Goal: Information Seeking & Learning: Learn about a topic

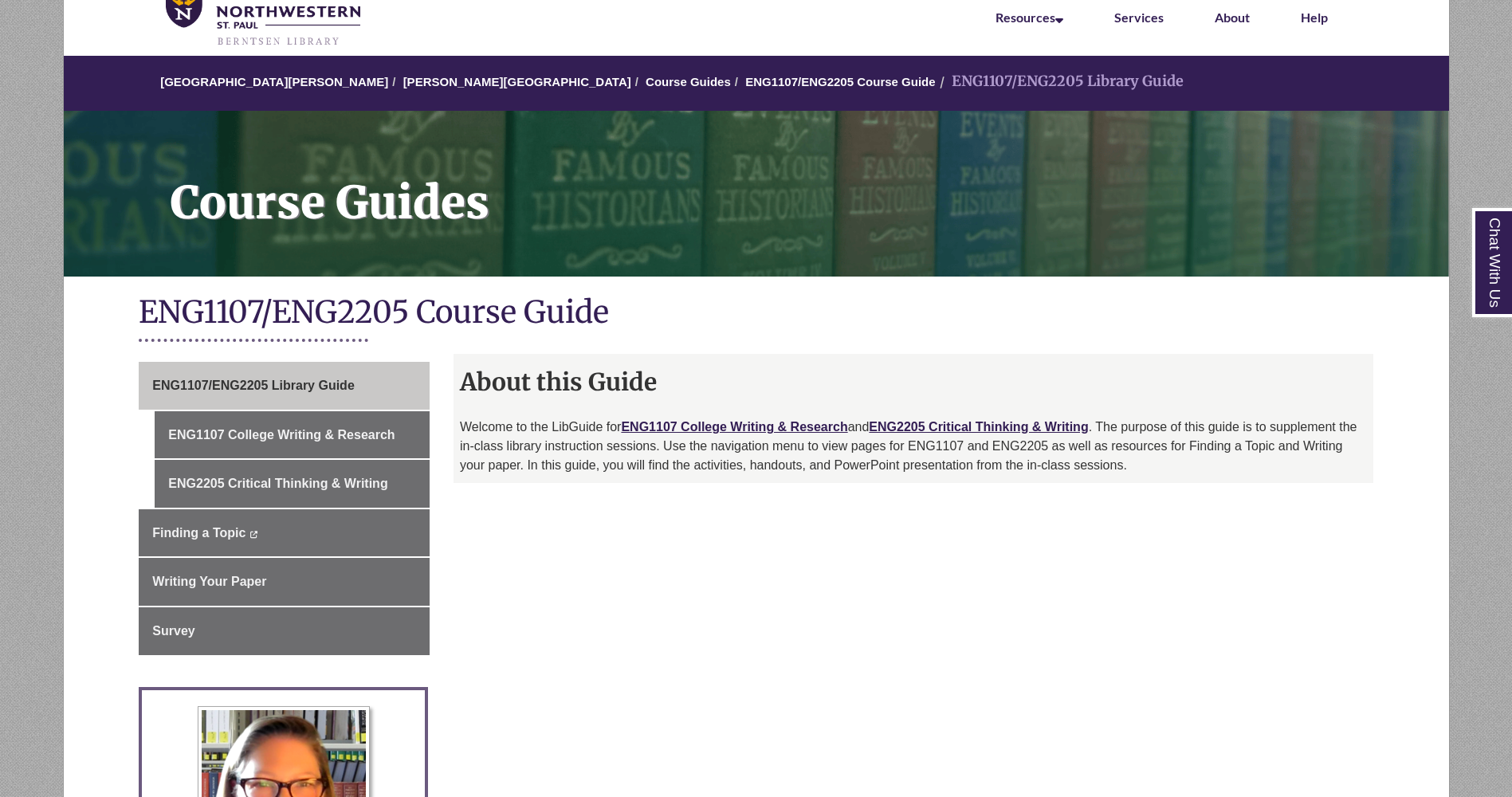
scroll to position [76, 0]
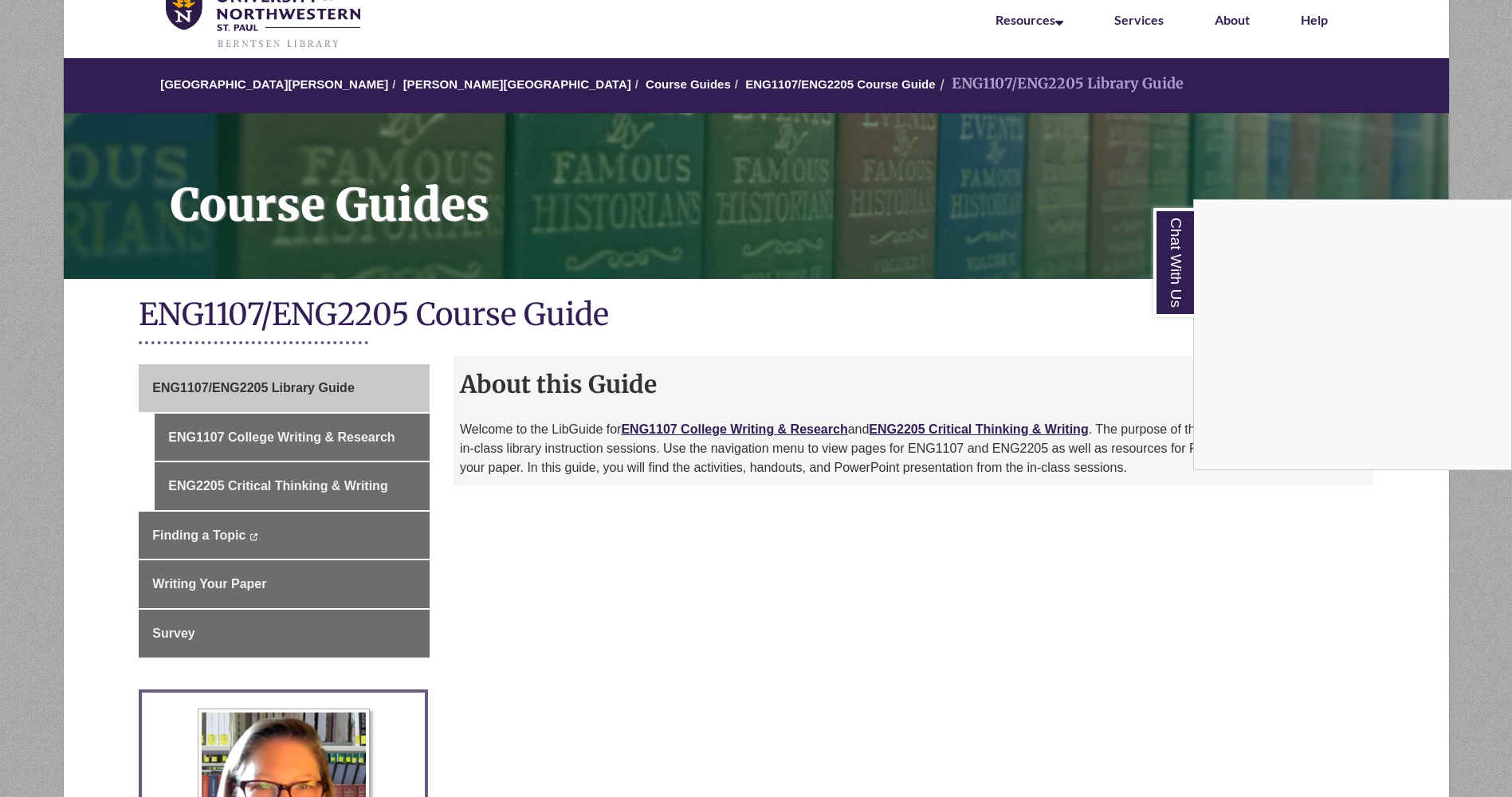
click at [1143, 564] on div "Chat With Us" at bounding box center [756, 398] width 1512 height 797
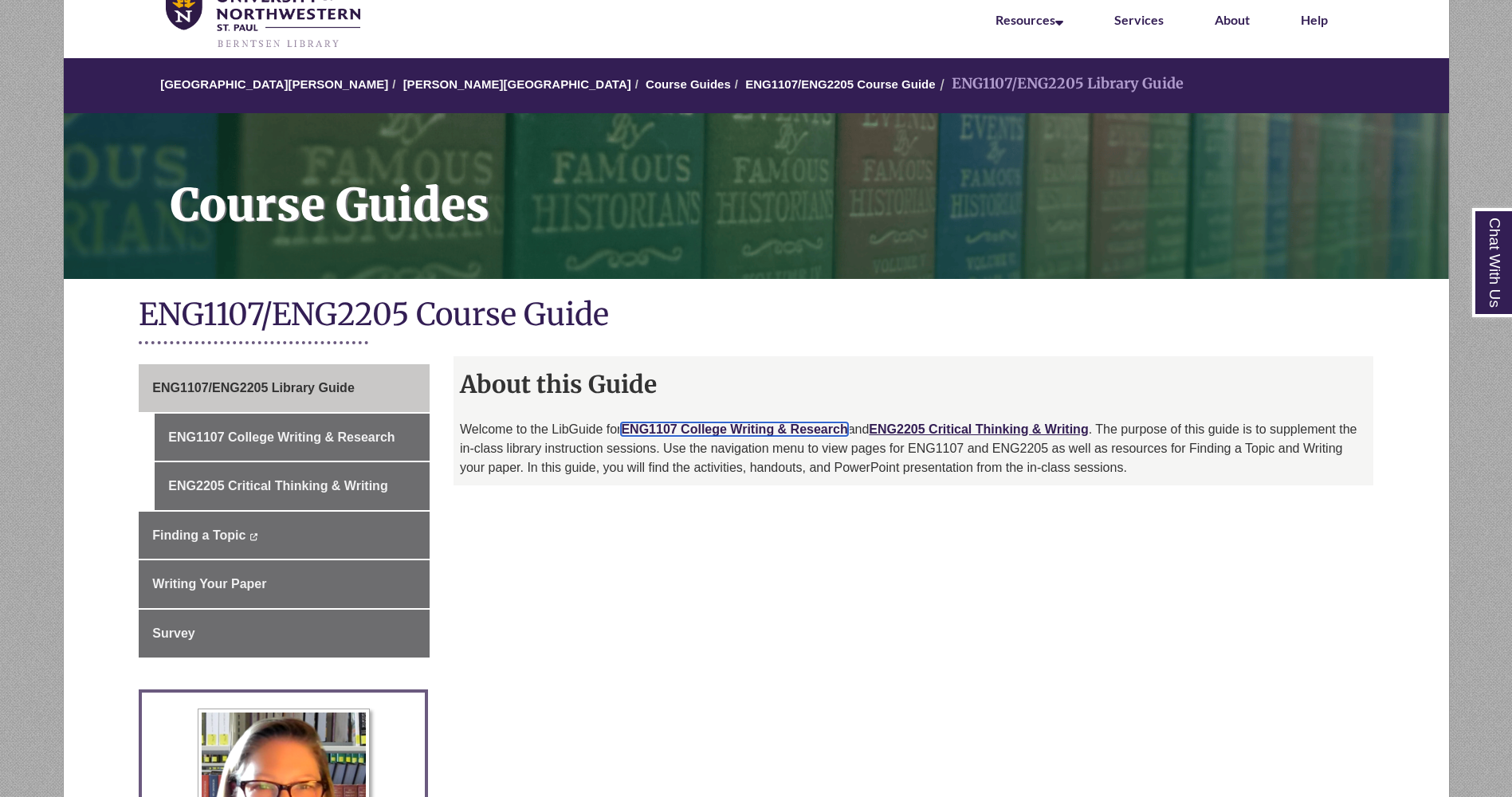
click at [762, 426] on link "ENG1107 College Writing & Research" at bounding box center [734, 429] width 226 height 14
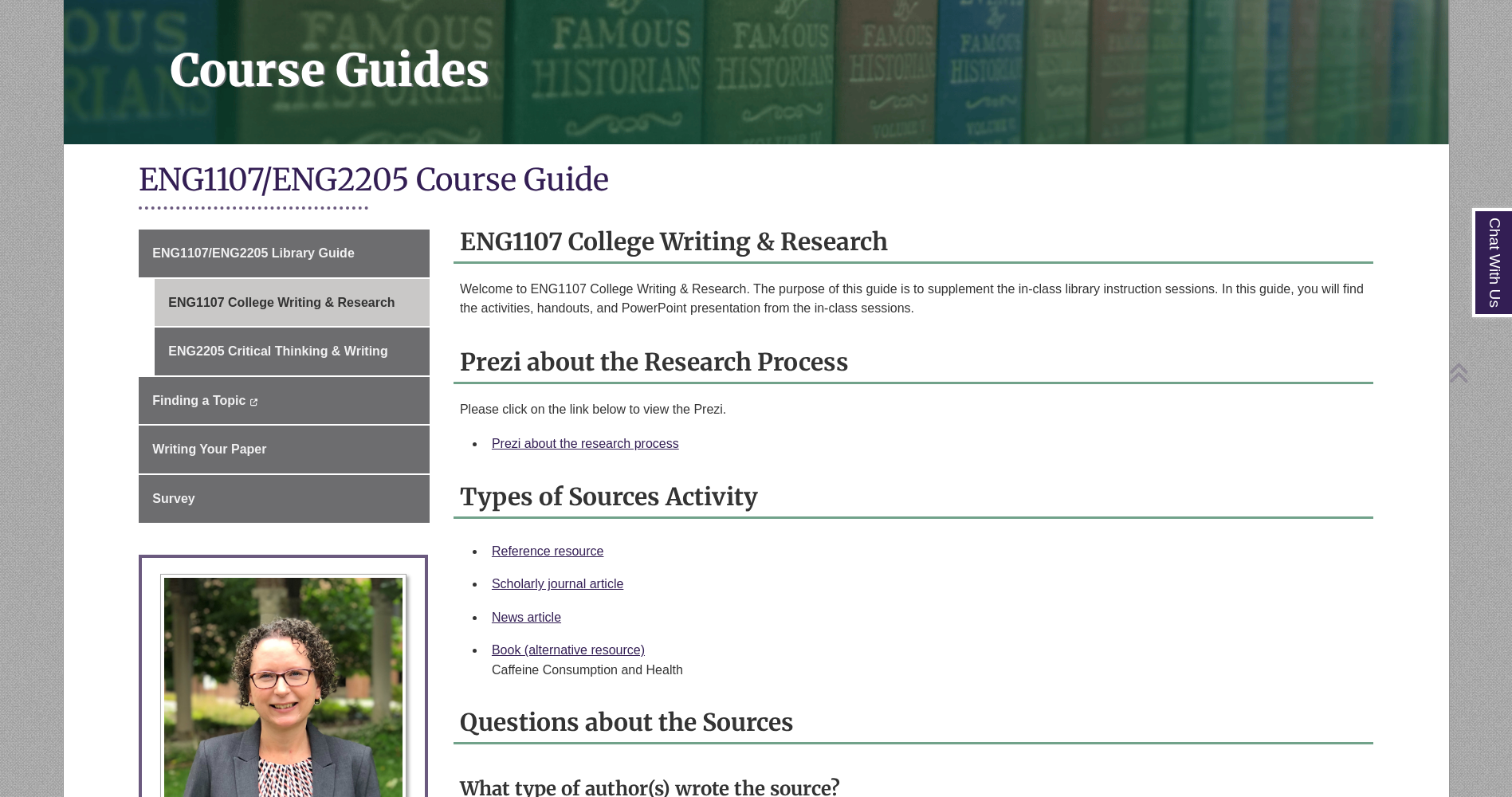
scroll to position [241, 0]
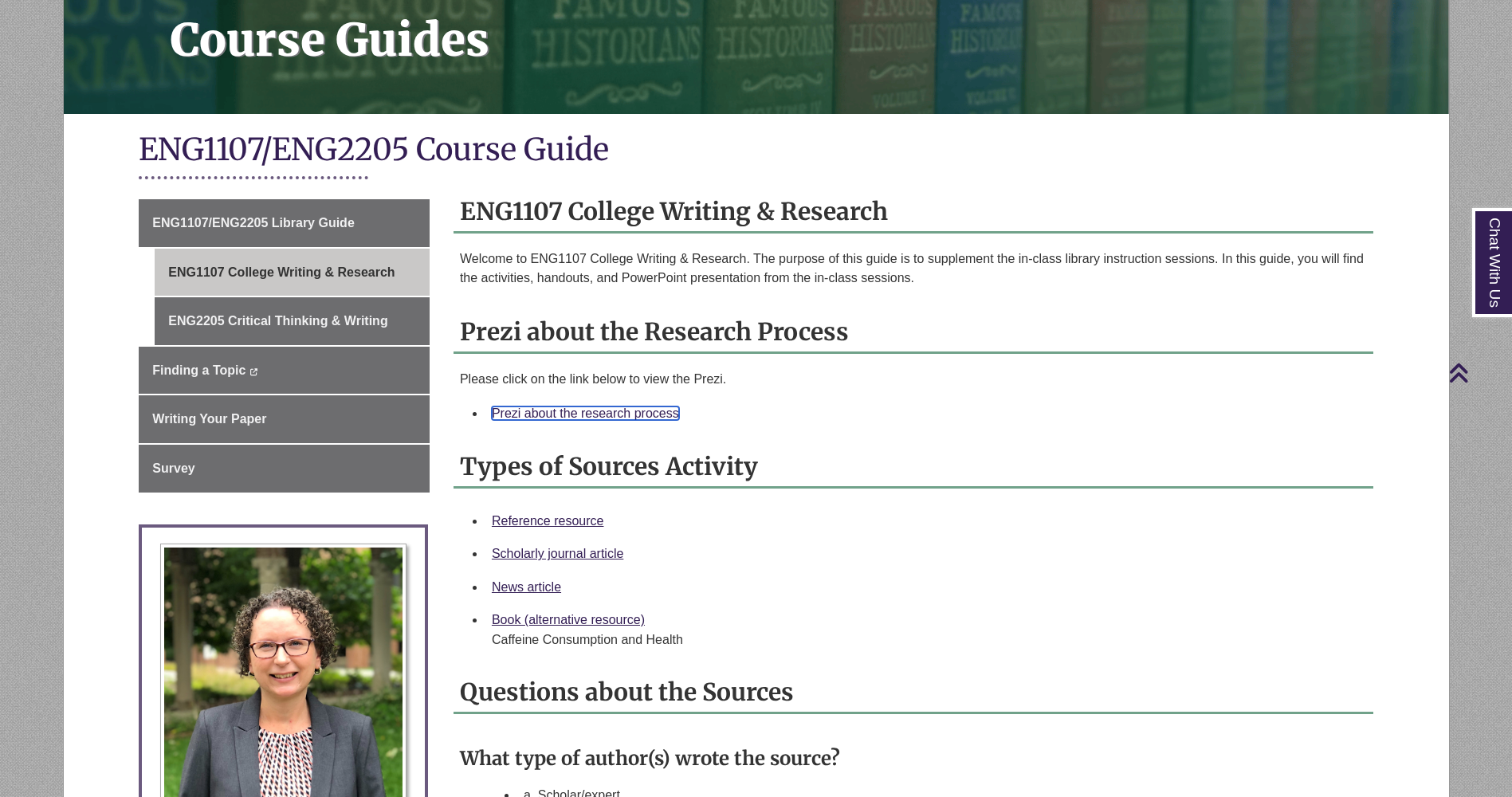
click at [622, 414] on link "Prezi about the research process" at bounding box center [585, 413] width 187 height 14
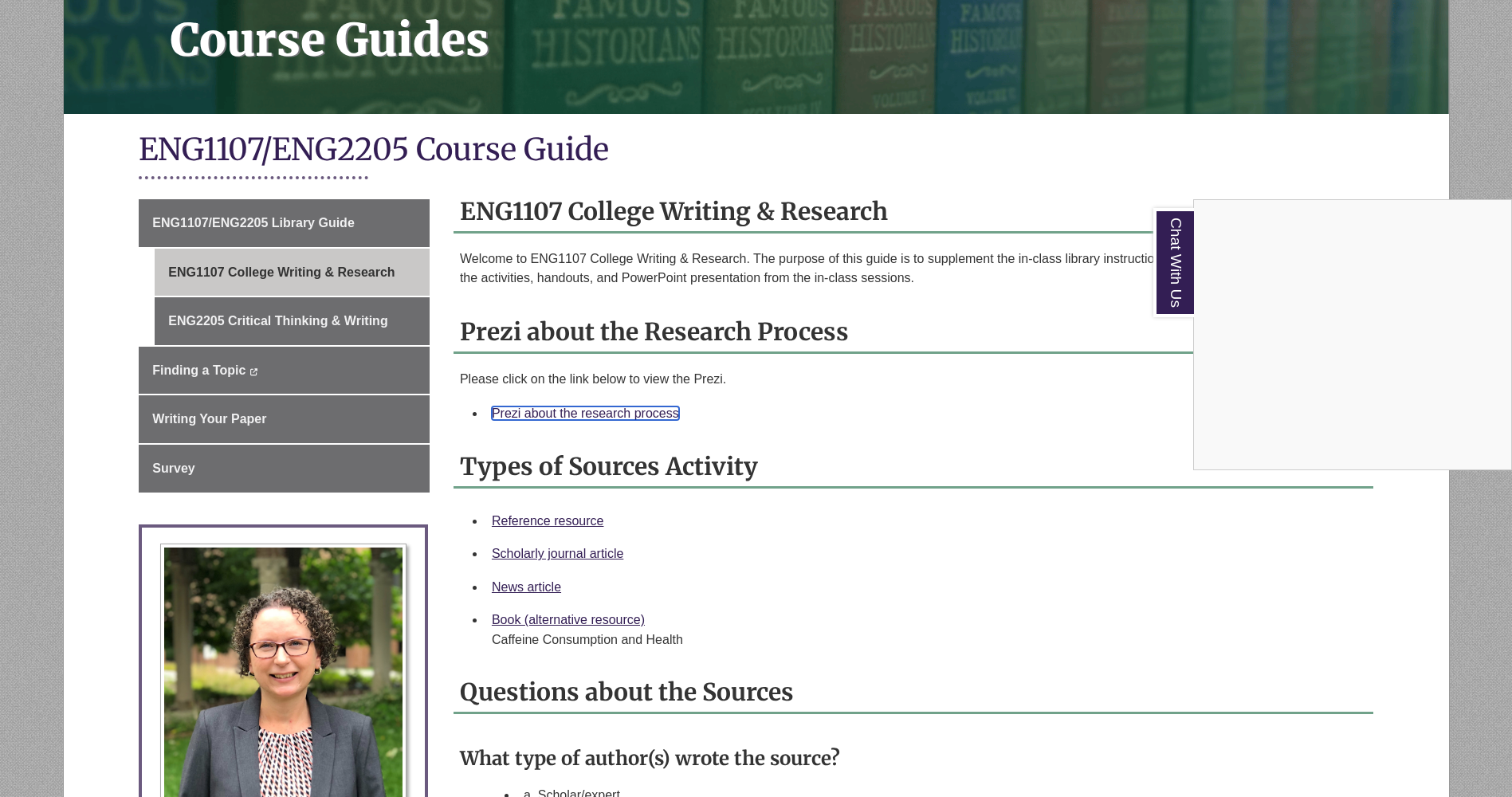
scroll to position [0, 0]
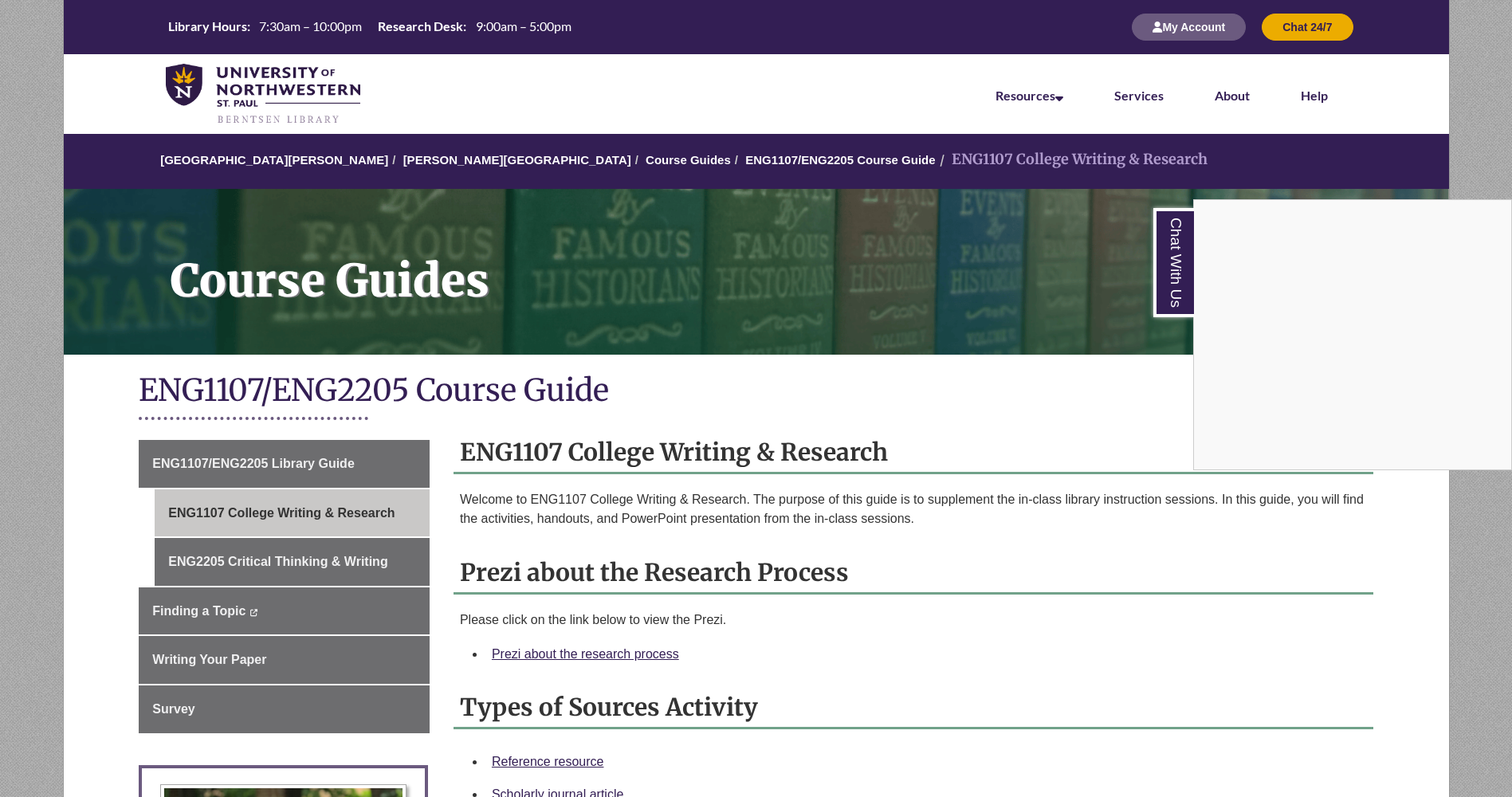
click at [451, 155] on div "Chat With Us" at bounding box center [756, 398] width 1512 height 797
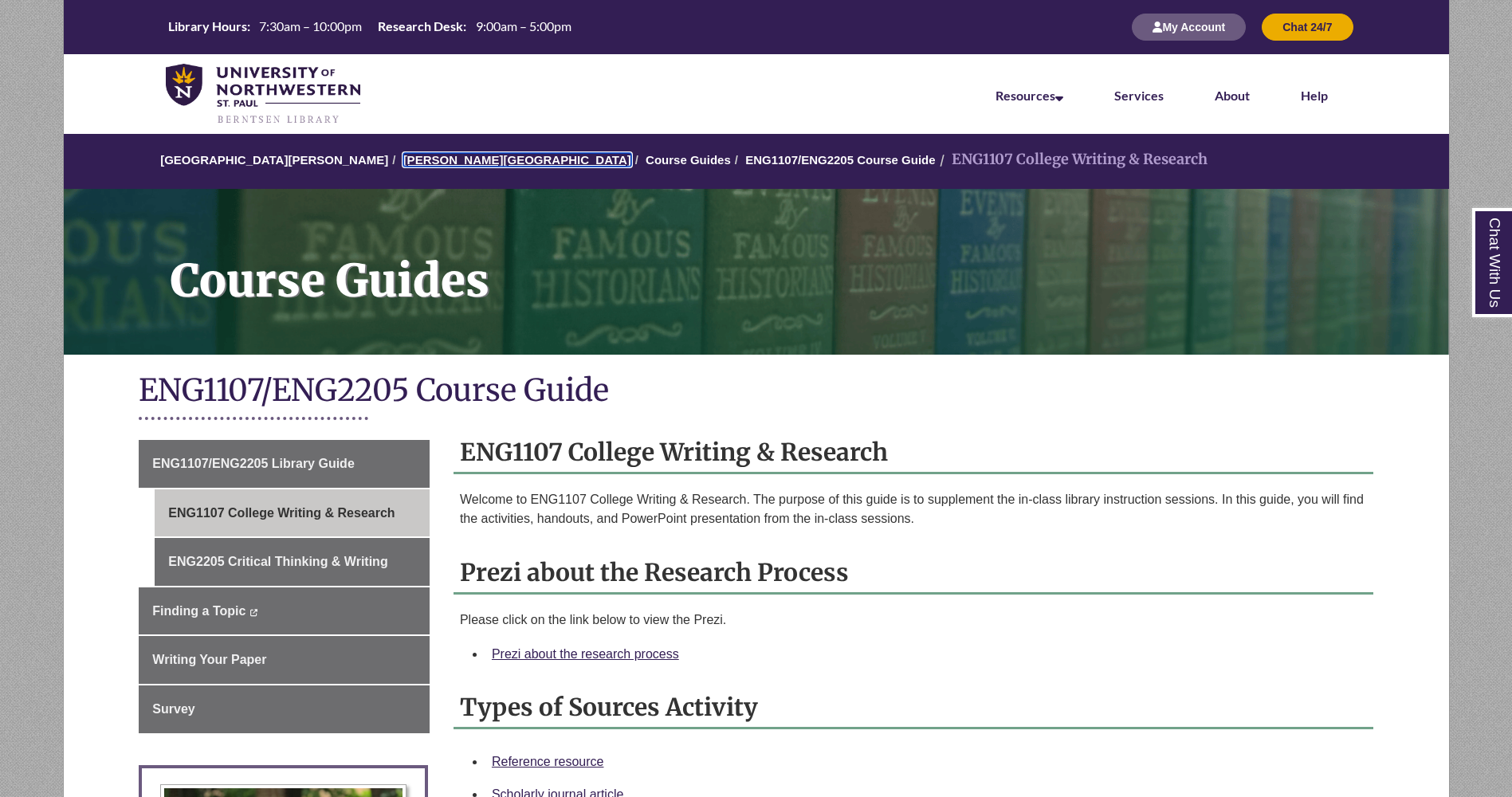
click at [438, 158] on link "[PERSON_NAME][GEOGRAPHIC_DATA]" at bounding box center [517, 160] width 228 height 14
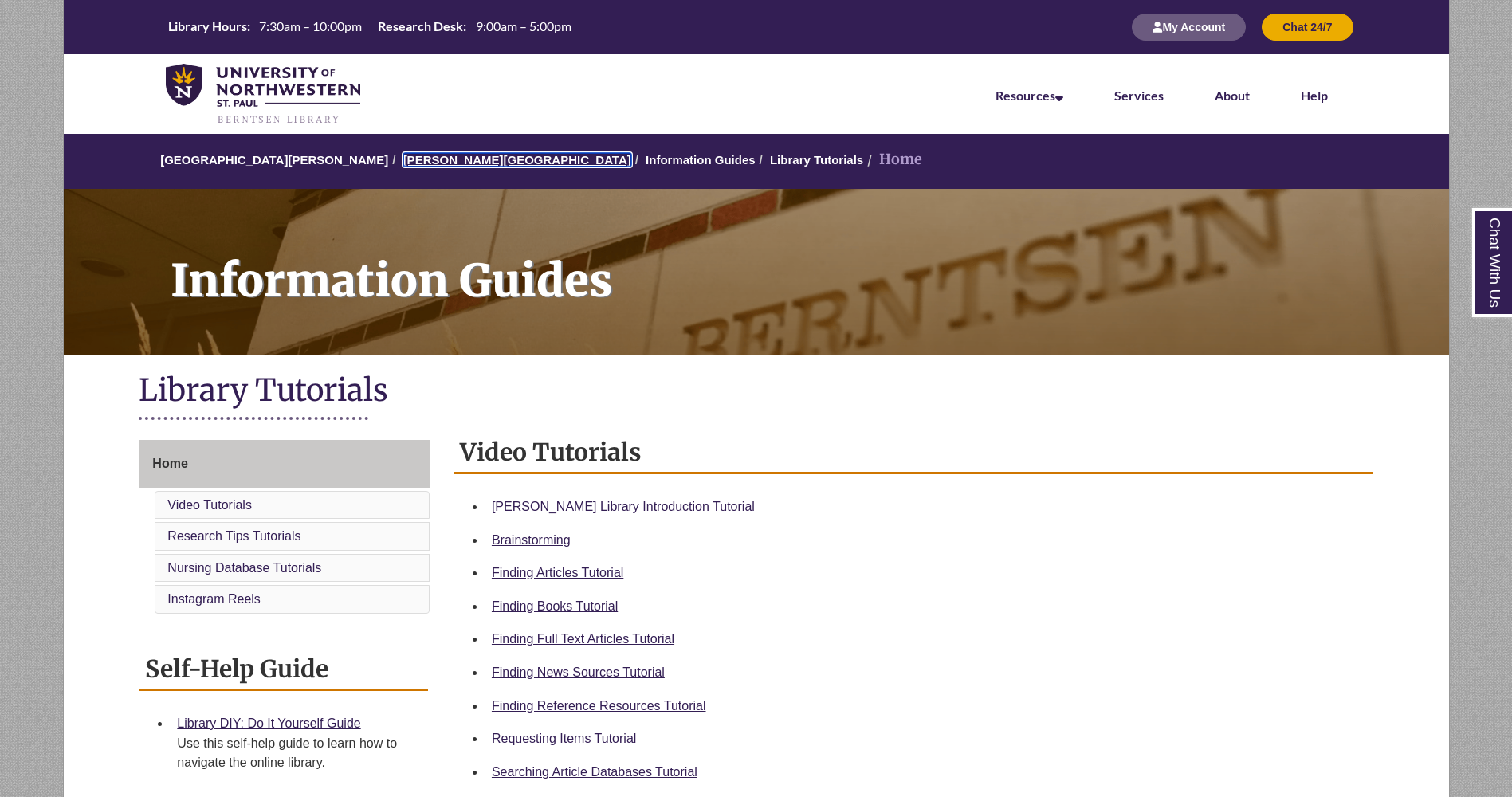
click at [419, 153] on link "[PERSON_NAME][GEOGRAPHIC_DATA]" at bounding box center [517, 160] width 228 height 14
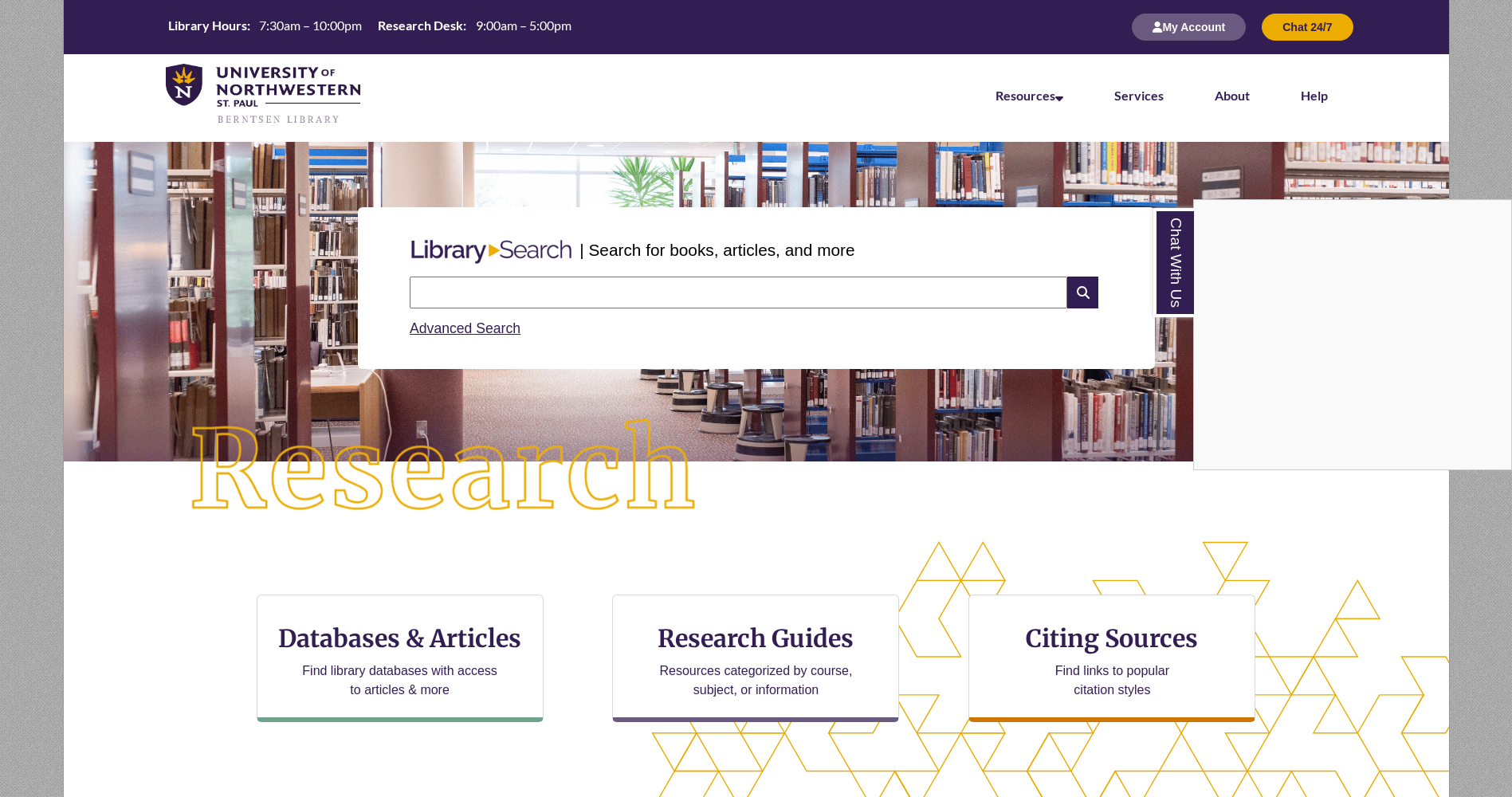
click at [388, 656] on div "Chat With Us" at bounding box center [756, 398] width 1512 height 797
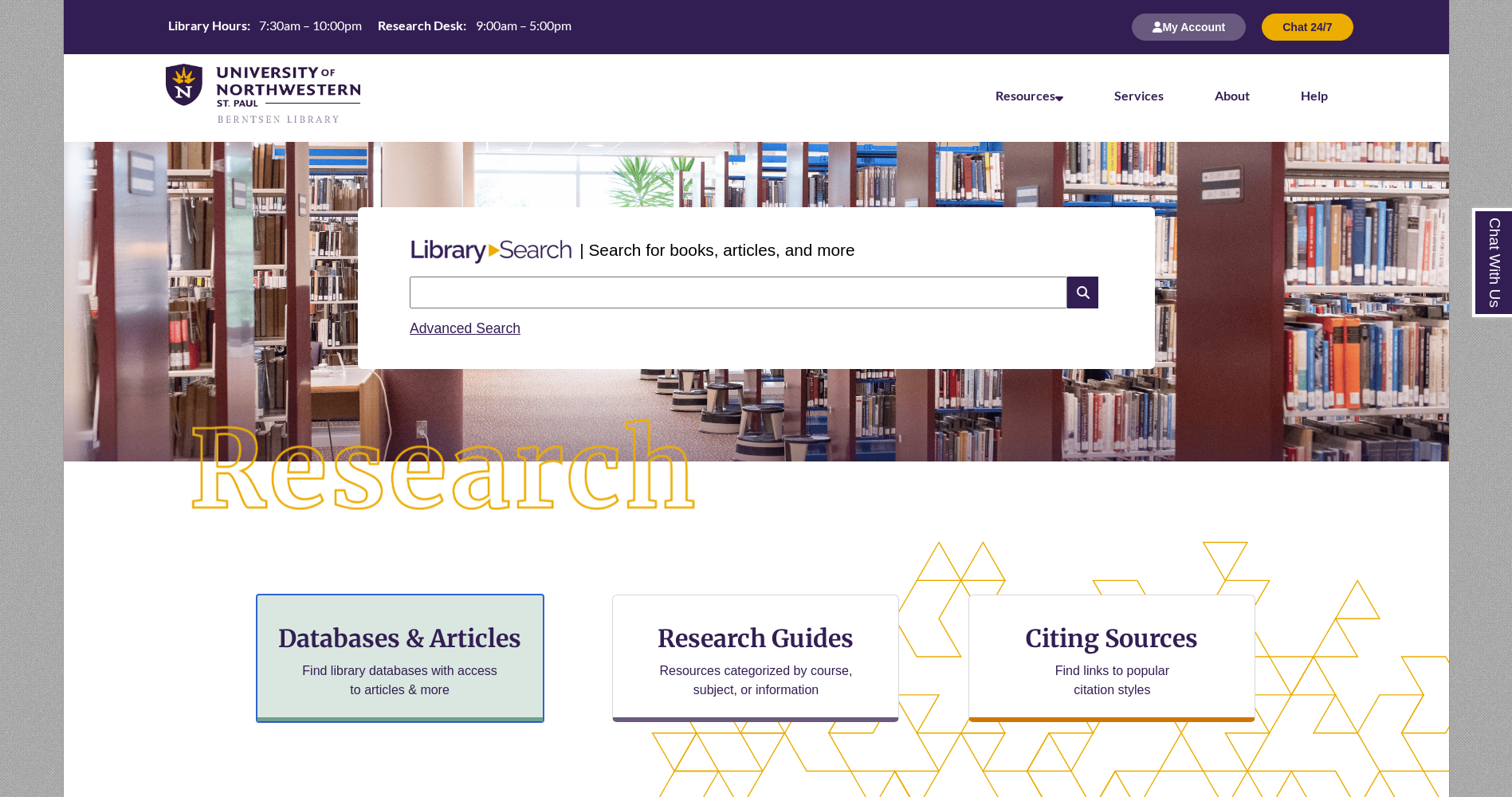
click at [388, 656] on div "Databases & Articles Find library databases with access to articles & more" at bounding box center [400, 658] width 287 height 127
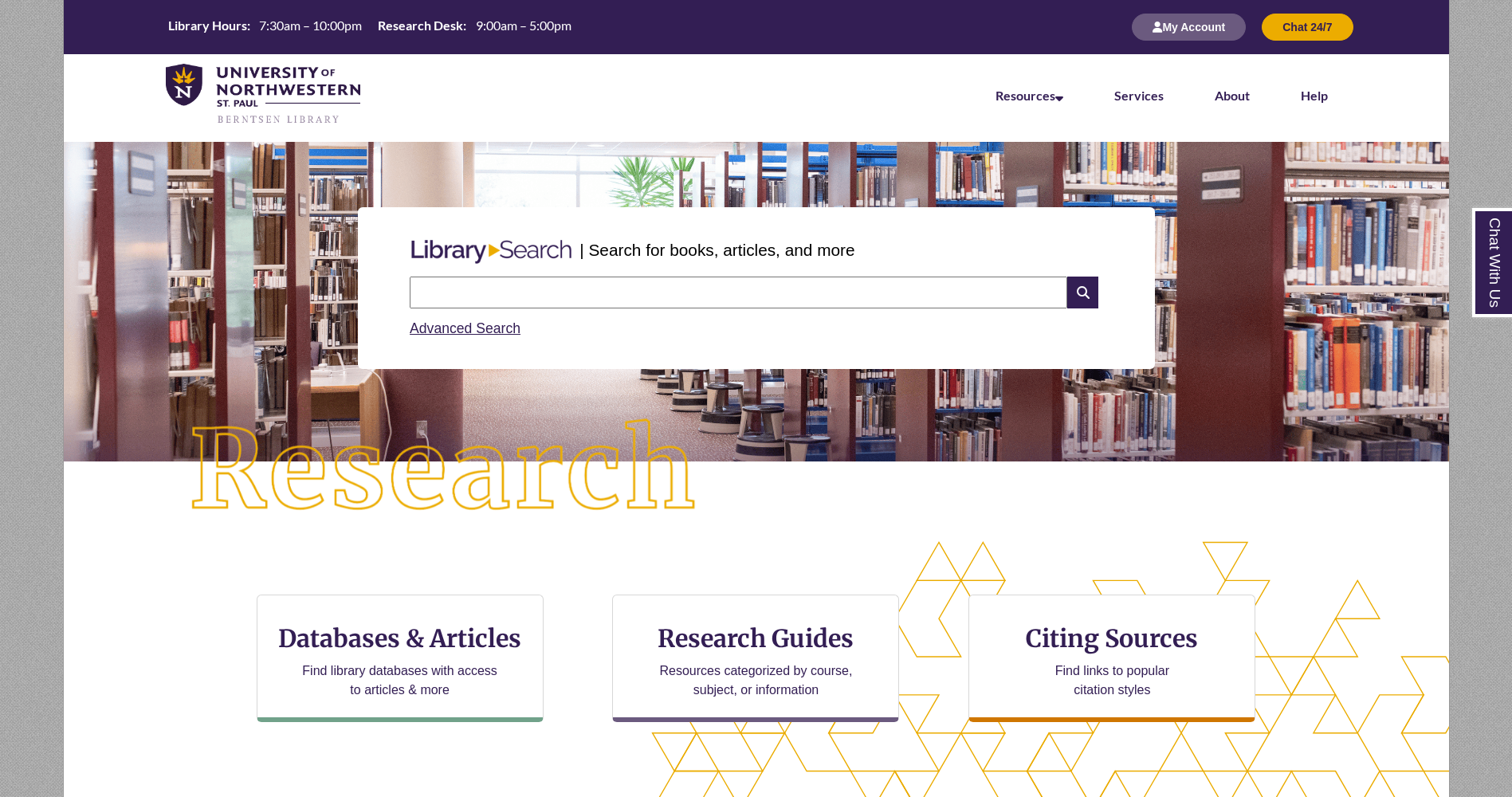
click at [421, 286] on input "text" at bounding box center [738, 293] width 657 height 32
type input "**********"
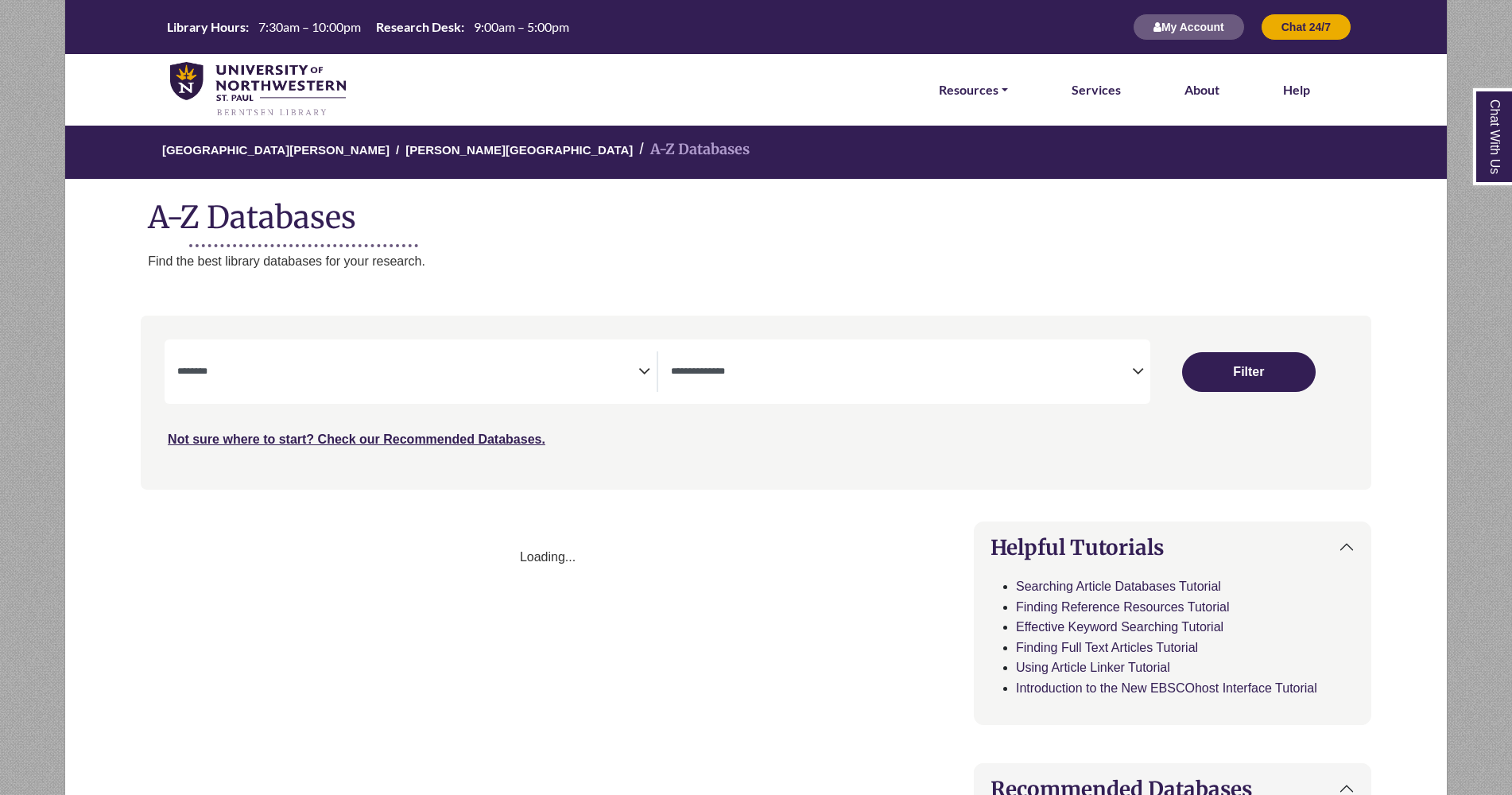
select select "Database Subject Filter"
select select "Database Types Filter"
select select "Database Subject Filter"
select select "Database Types Filter"
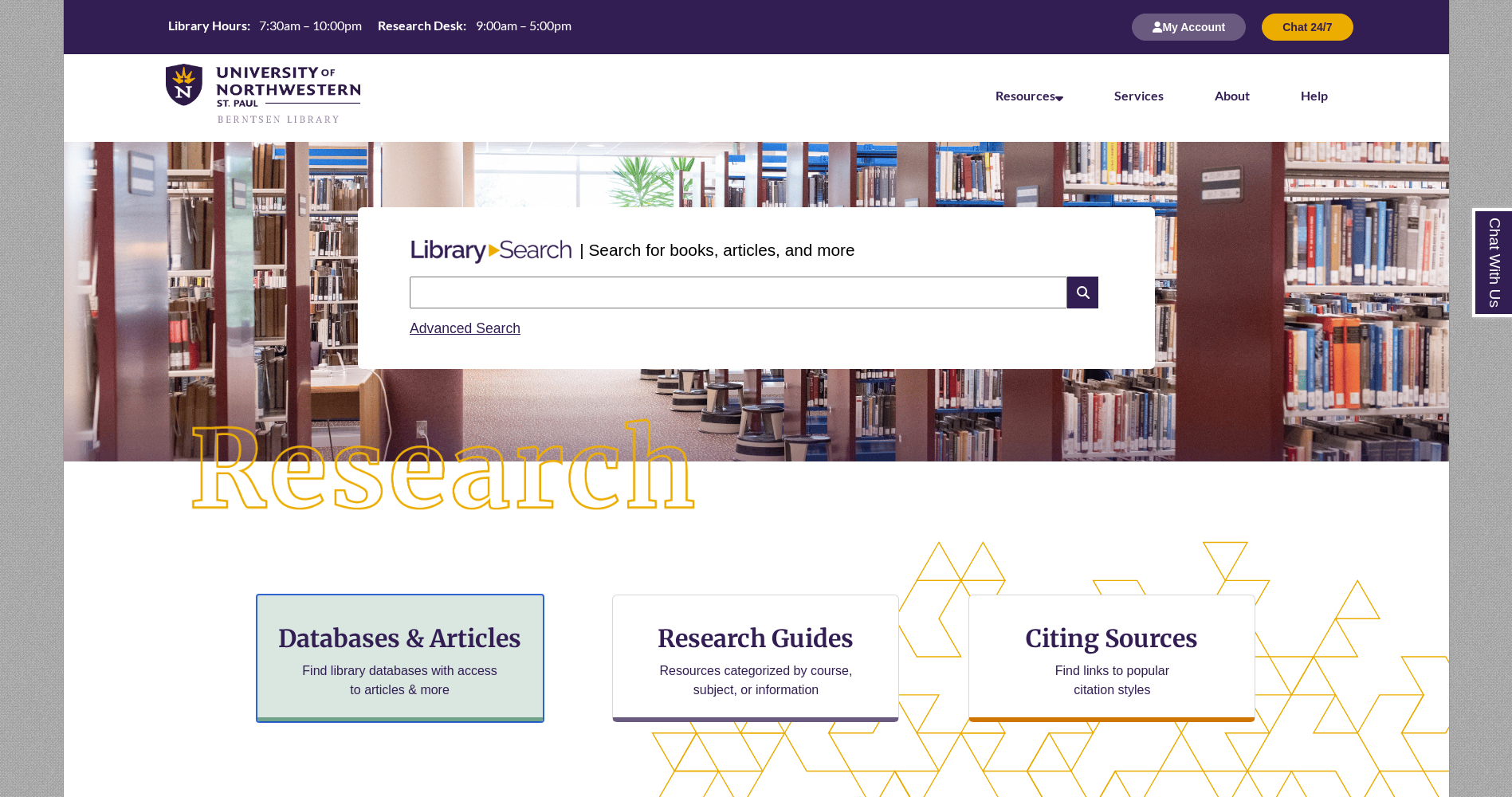
click at [390, 634] on h3 "Databases & Articles" at bounding box center [400, 638] width 259 height 30
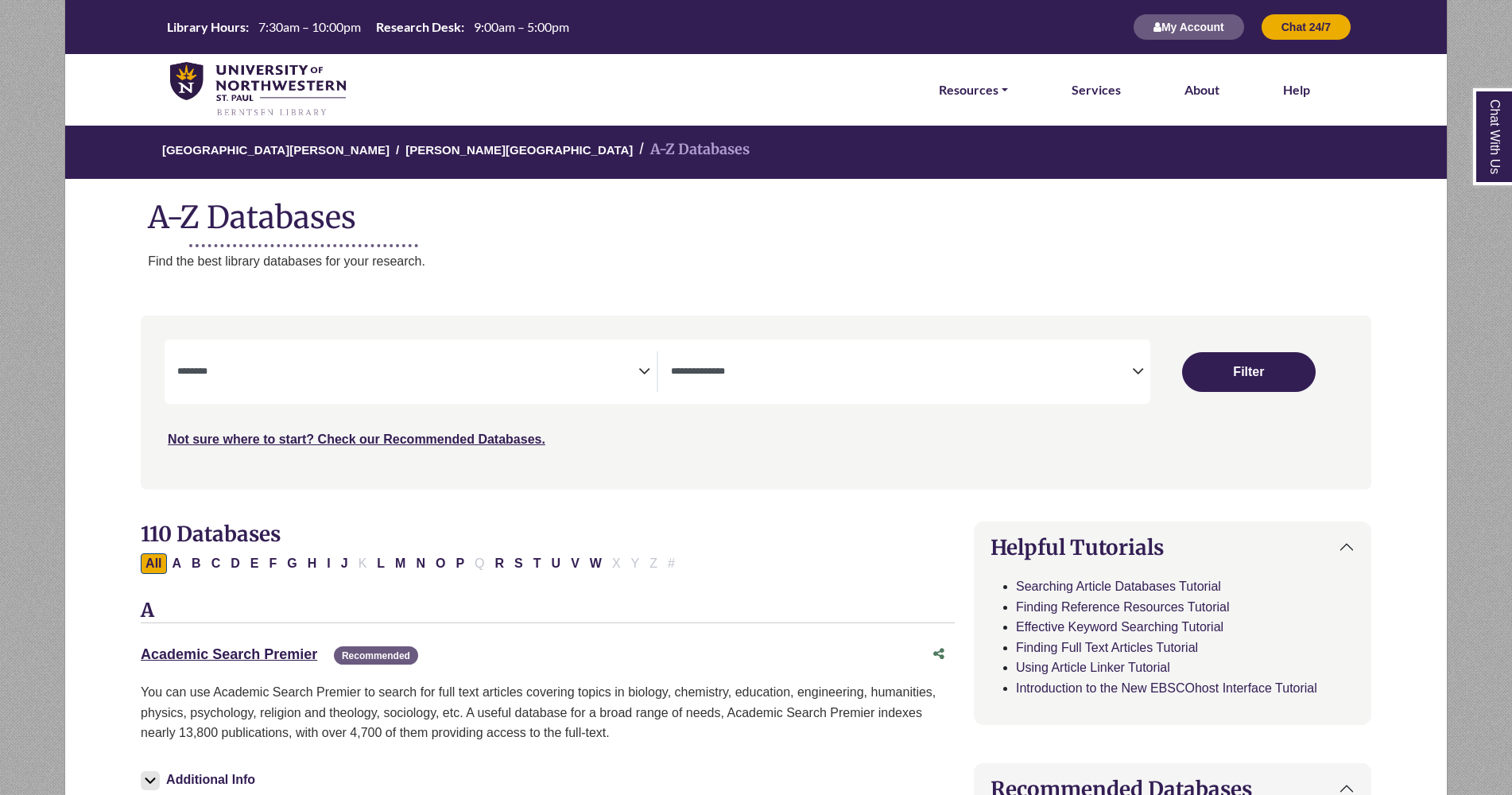
select select "Database Subject Filter"
select select "Database Types Filter"
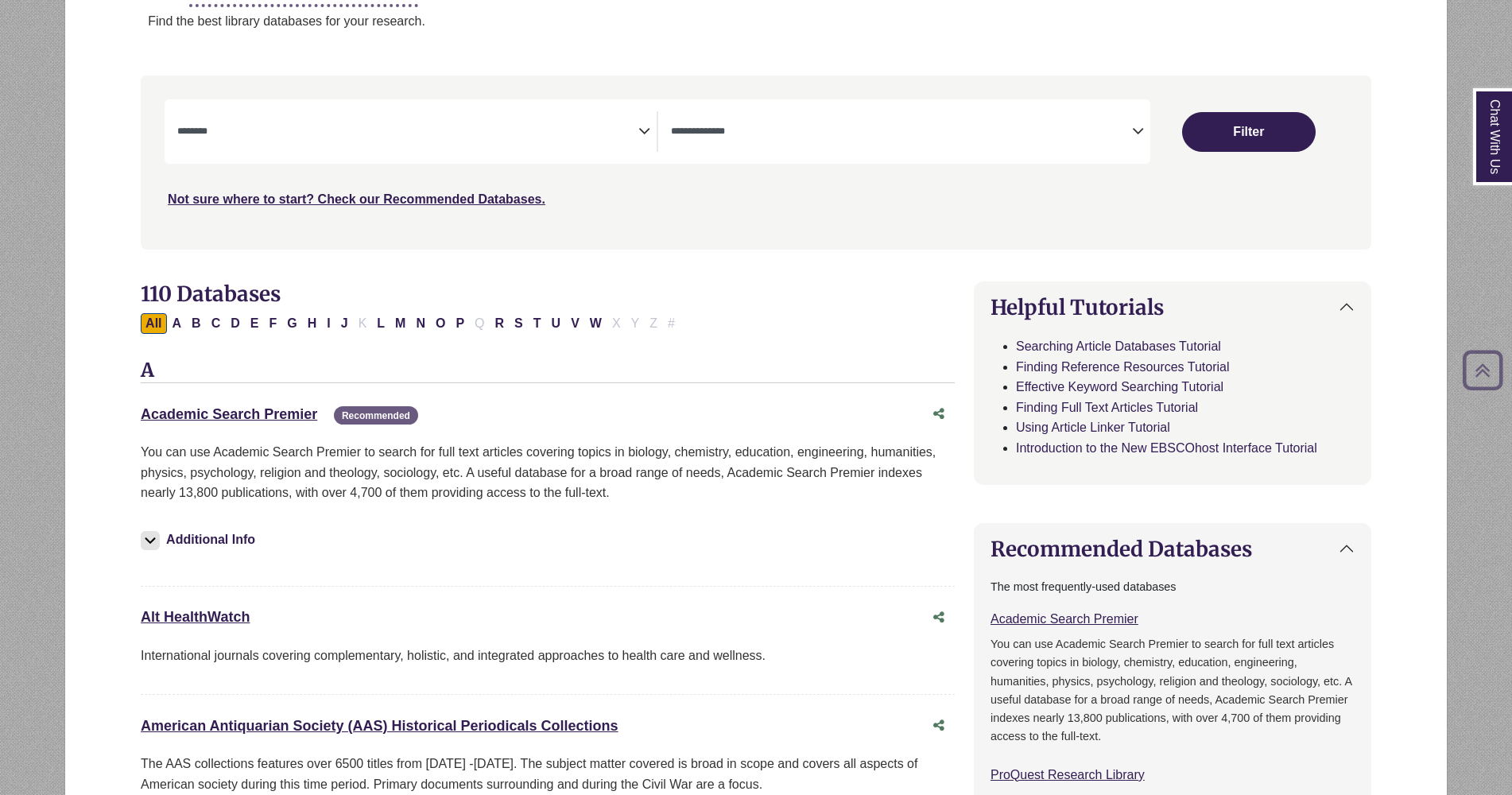
scroll to position [241, 0]
click at [495, 324] on button "R" at bounding box center [500, 322] width 19 height 20
select select "Database Subject Filter"
select select "Database Types Filter"
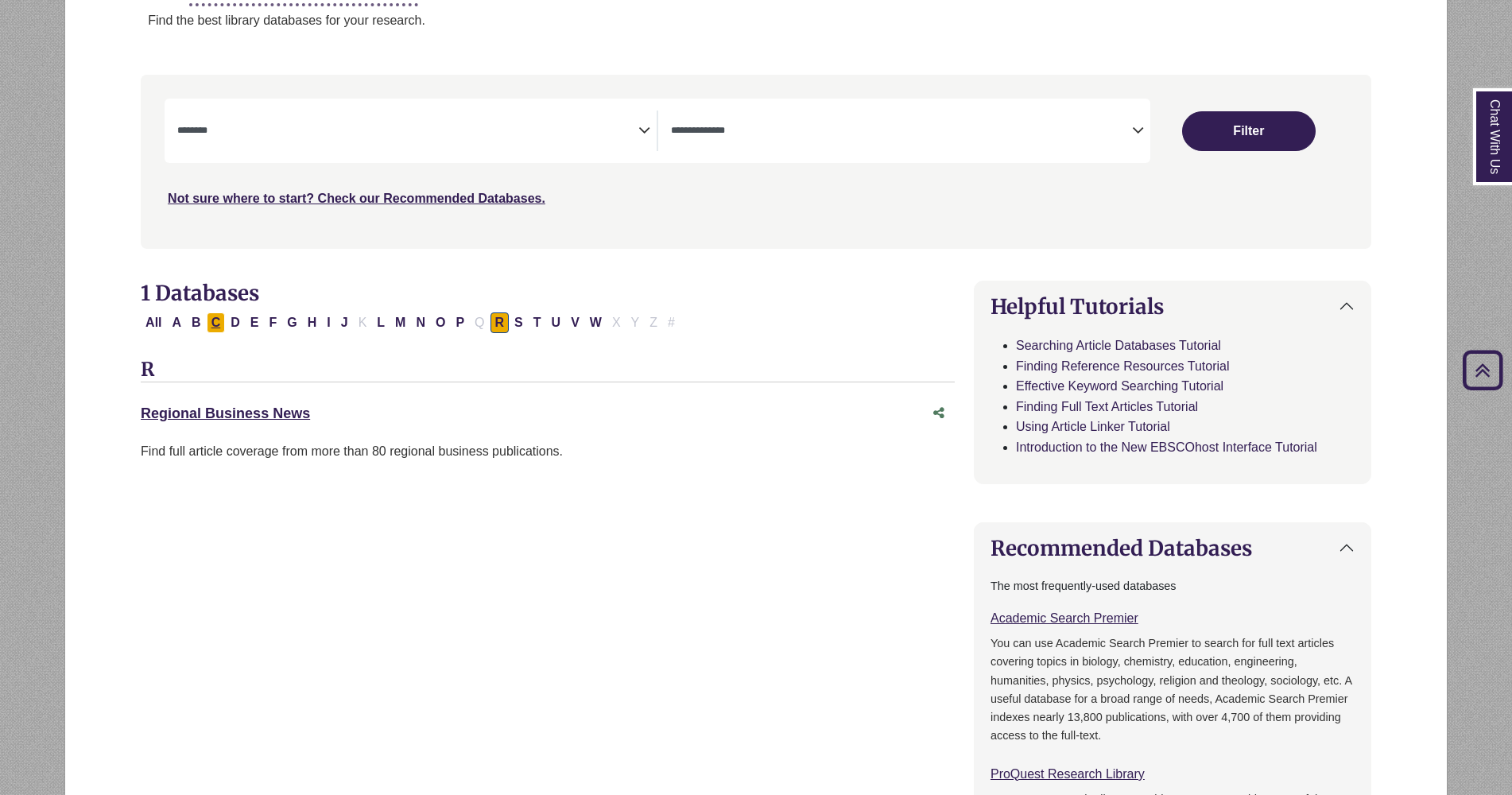
click at [216, 322] on button "C" at bounding box center [215, 322] width 19 height 20
select select "Database Subject Filter"
select select "Database Types Filter"
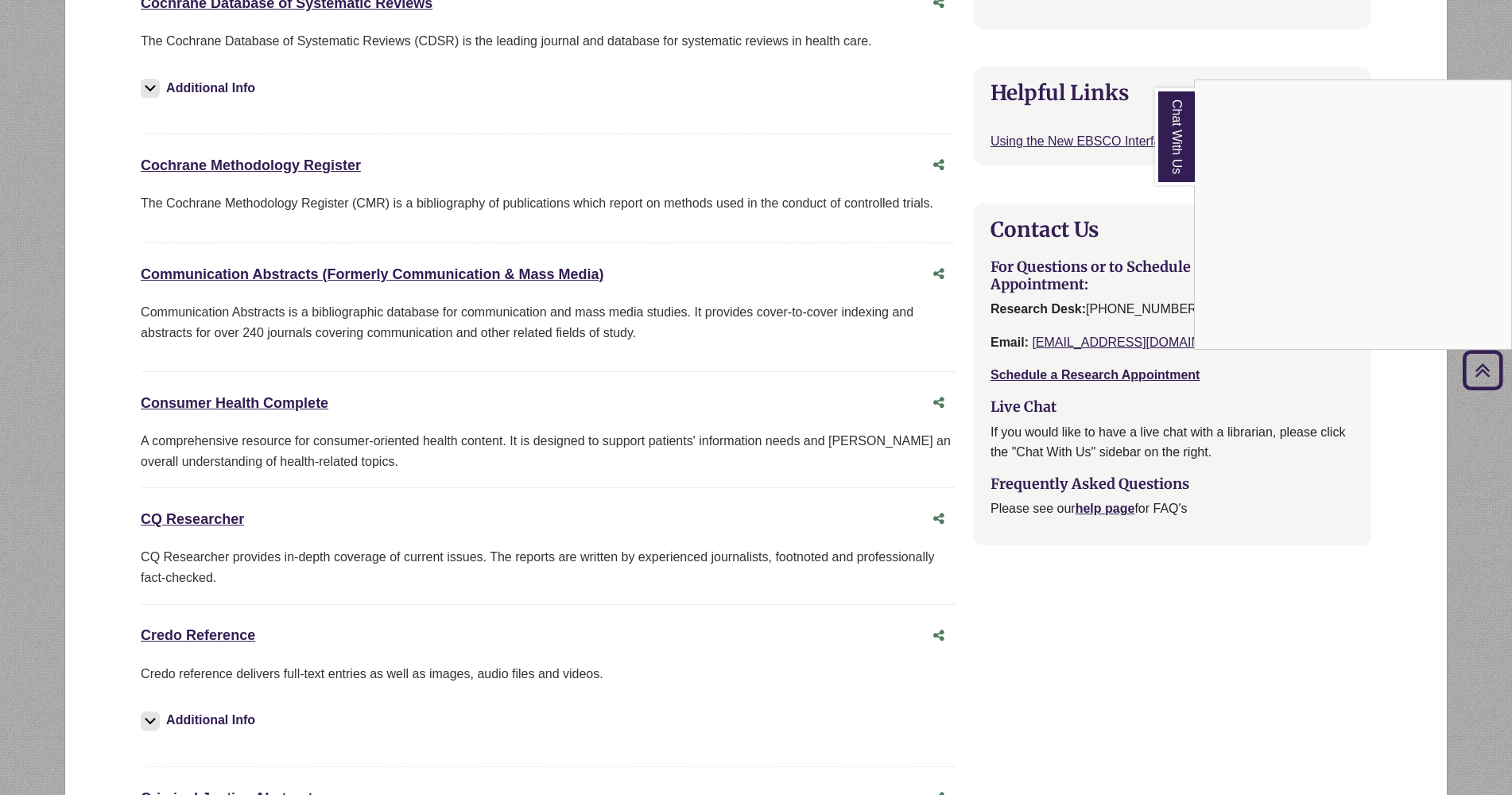
scroll to position [1410, 0]
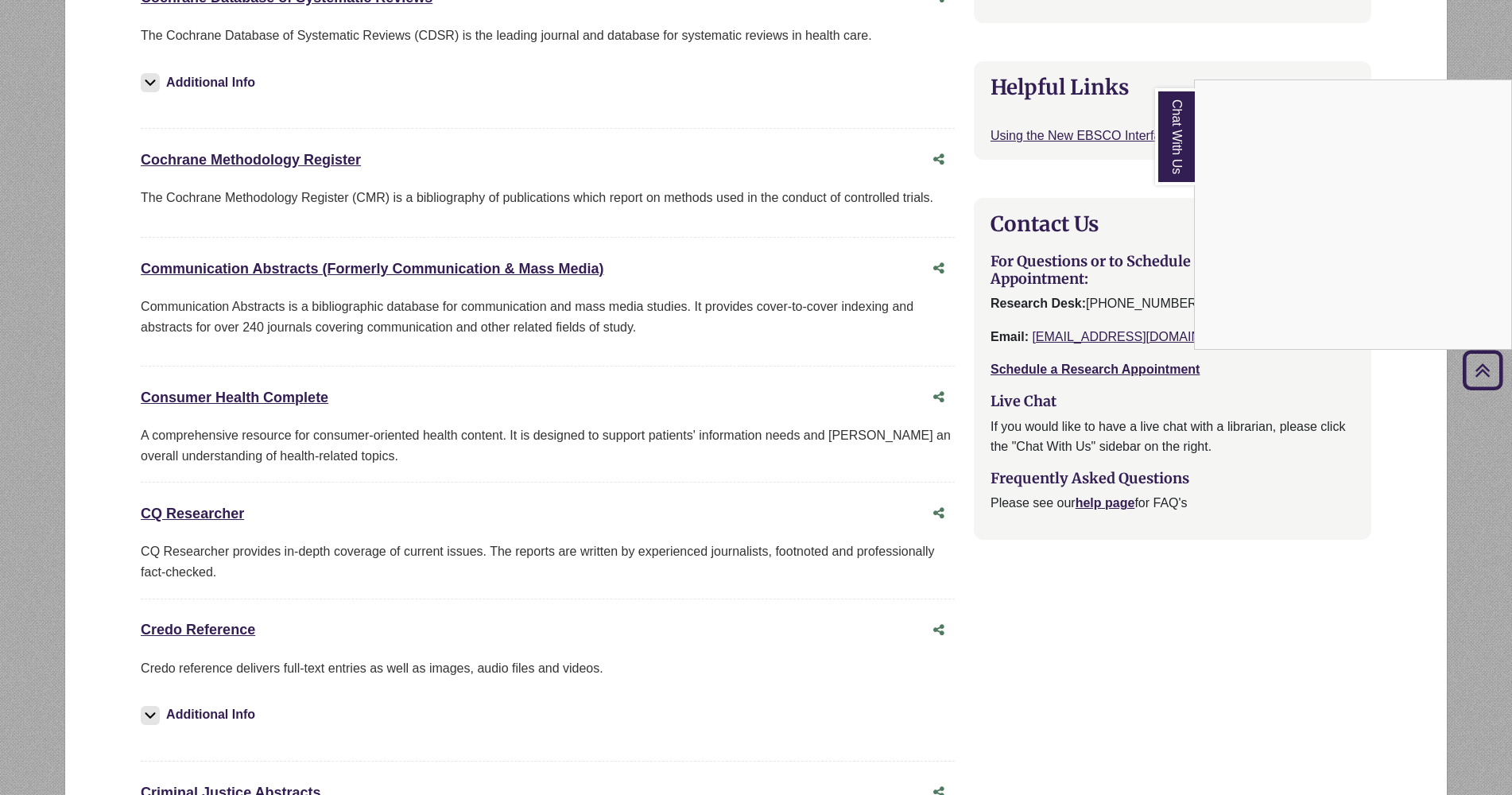
click at [228, 627] on div "Chat With Us" at bounding box center [756, 397] width 1512 height 795
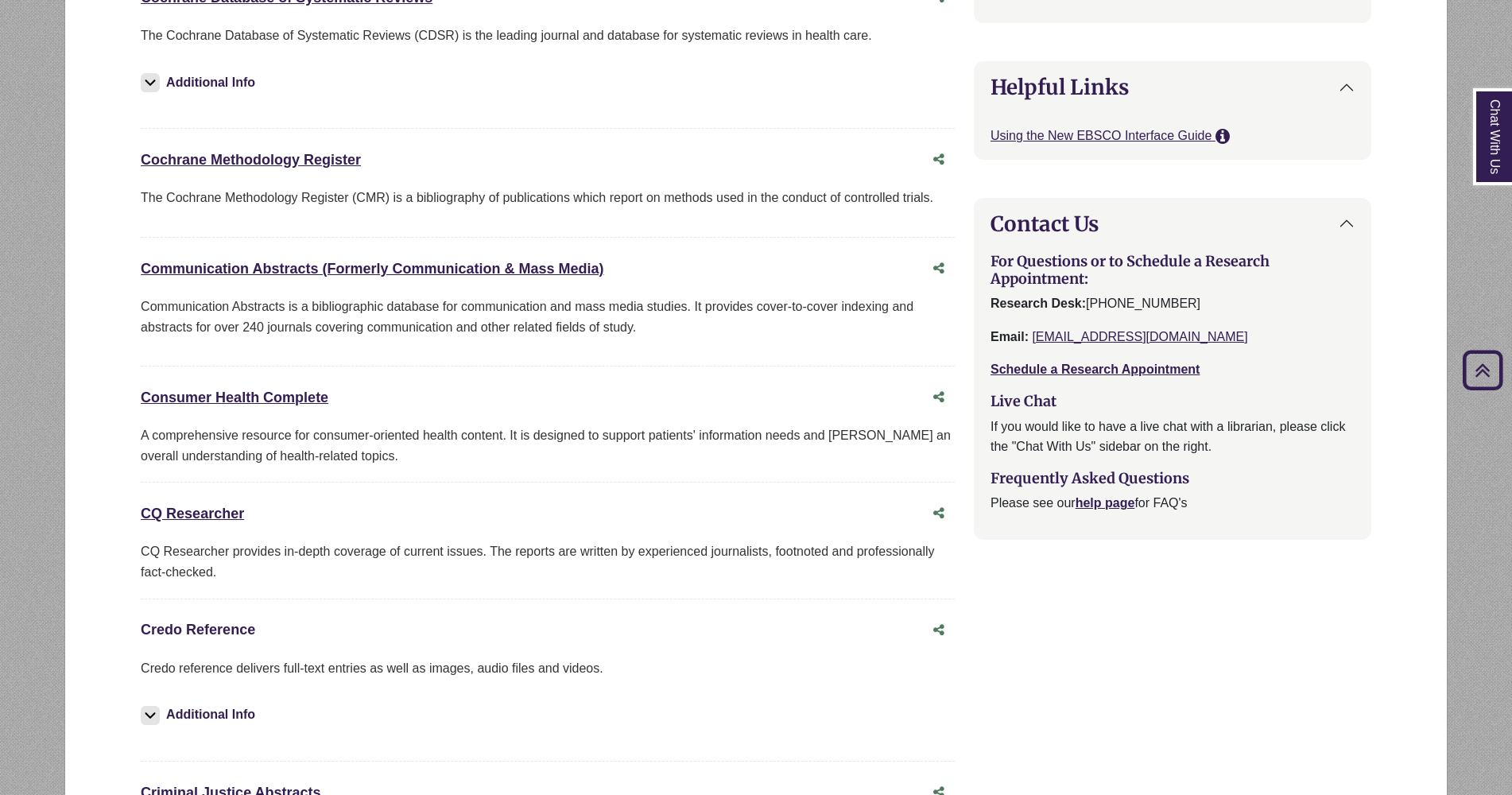
click at [228, 627] on link "Credo Reference This link opens in a new window" at bounding box center [198, 629] width 114 height 16
click at [212, 515] on link "CQ Researcher This link opens in a new window" at bounding box center [192, 513] width 103 height 16
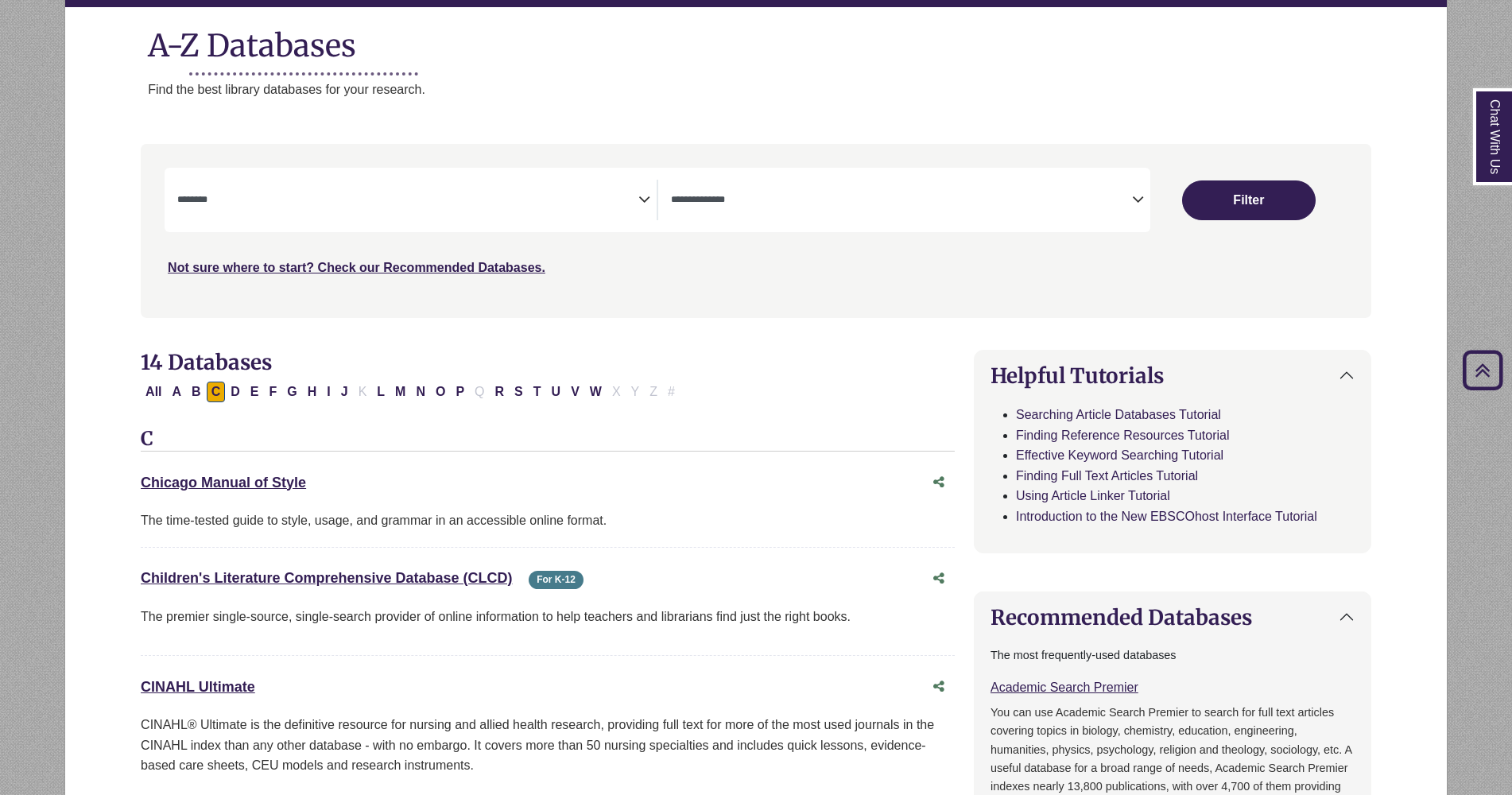
scroll to position [0, 0]
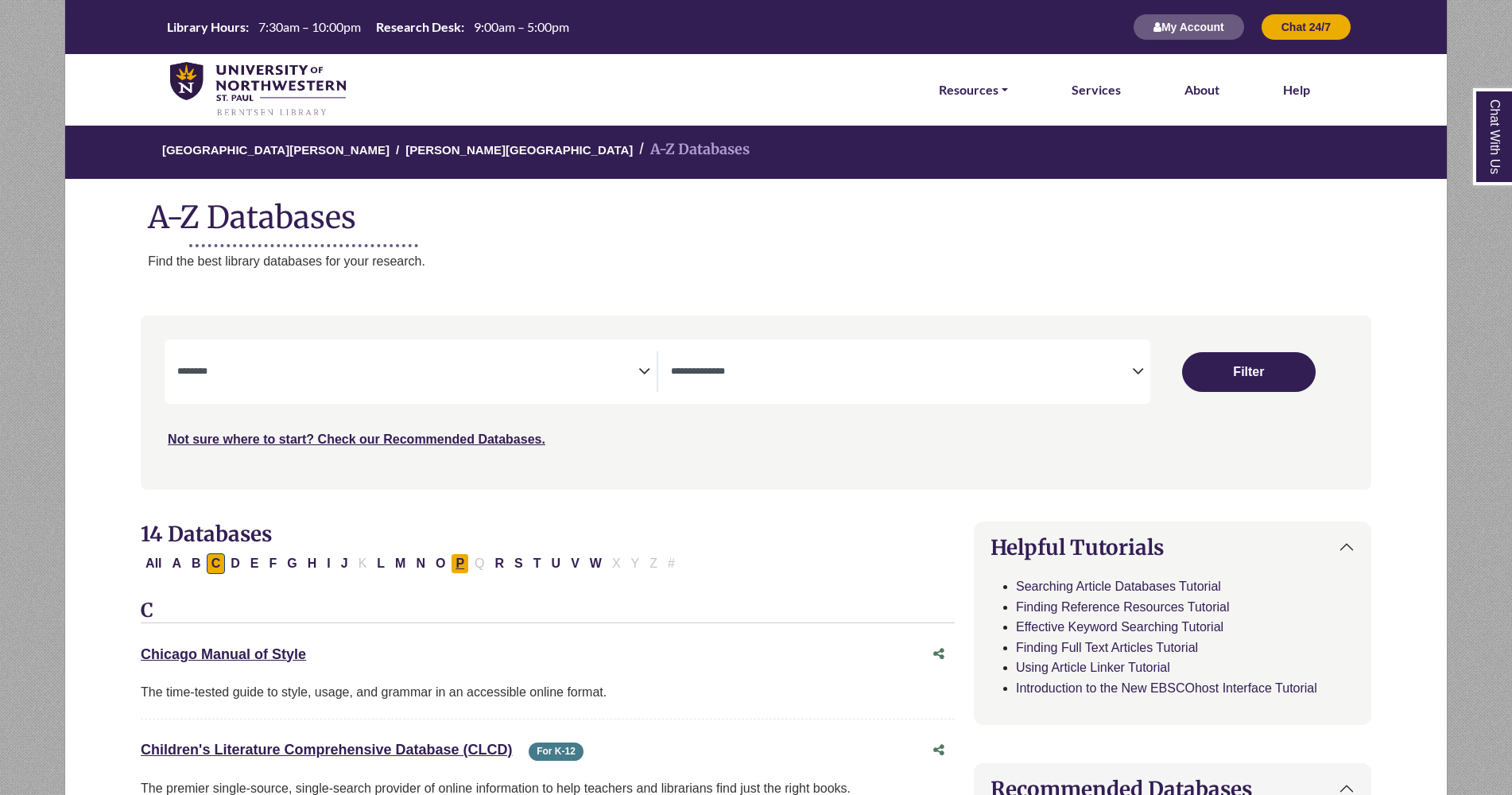
click at [460, 563] on button "P" at bounding box center [459, 564] width 18 height 20
select select "Database Subject Filter"
select select "Database Types Filter"
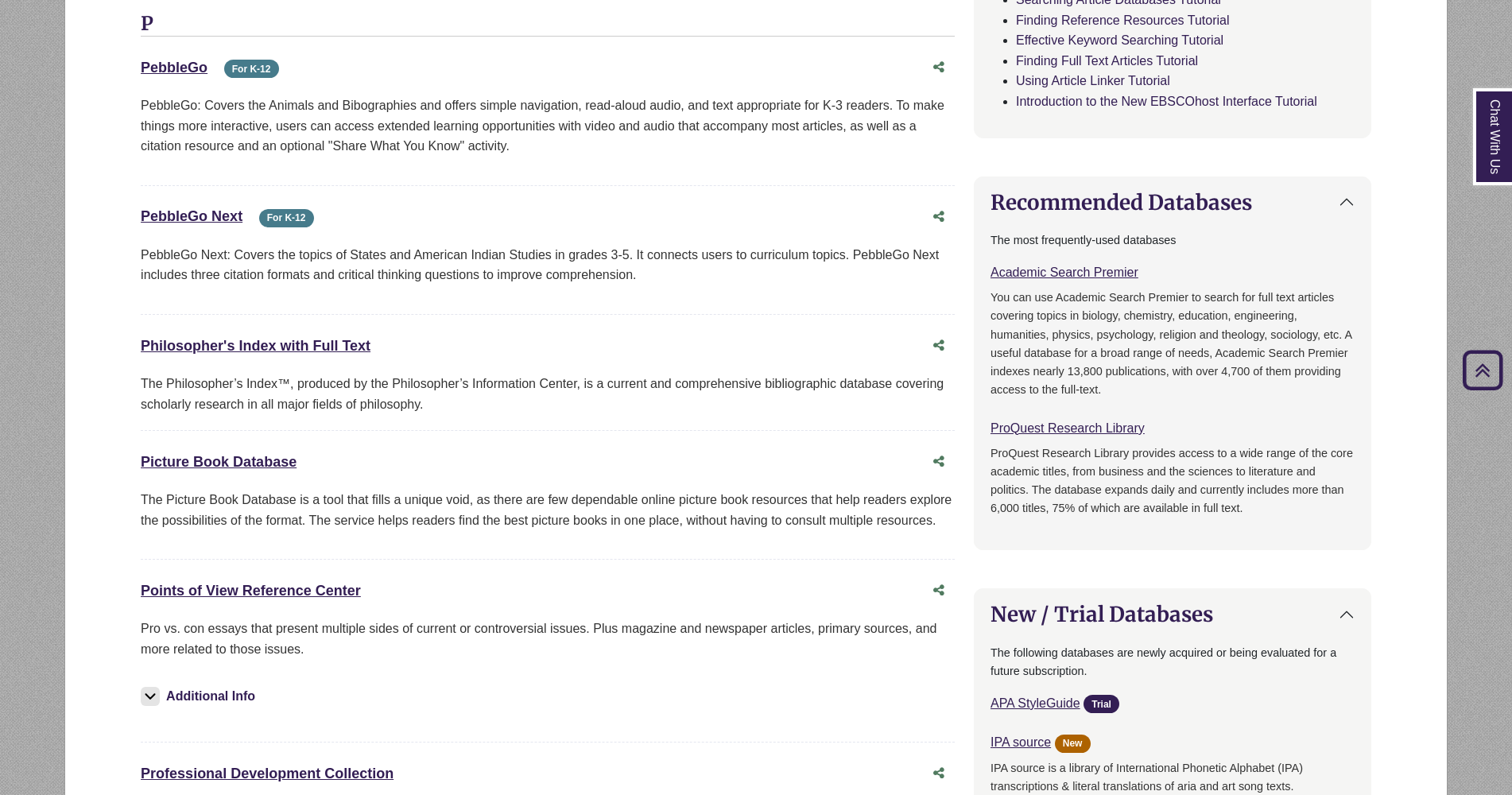
scroll to position [620, 0]
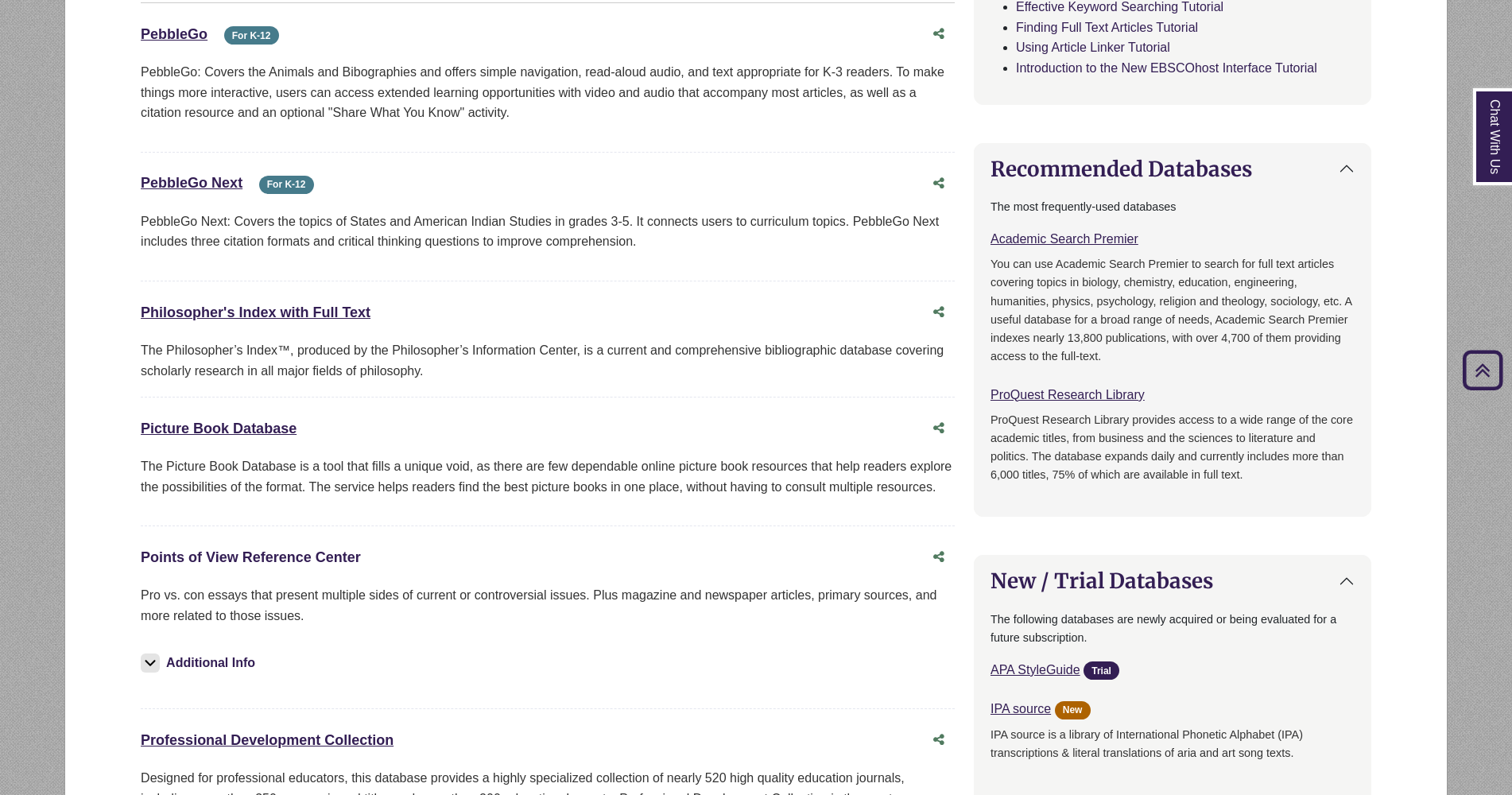
click at [272, 557] on link "Points of View Reference Center This link opens in a new window" at bounding box center [250, 557] width 220 height 16
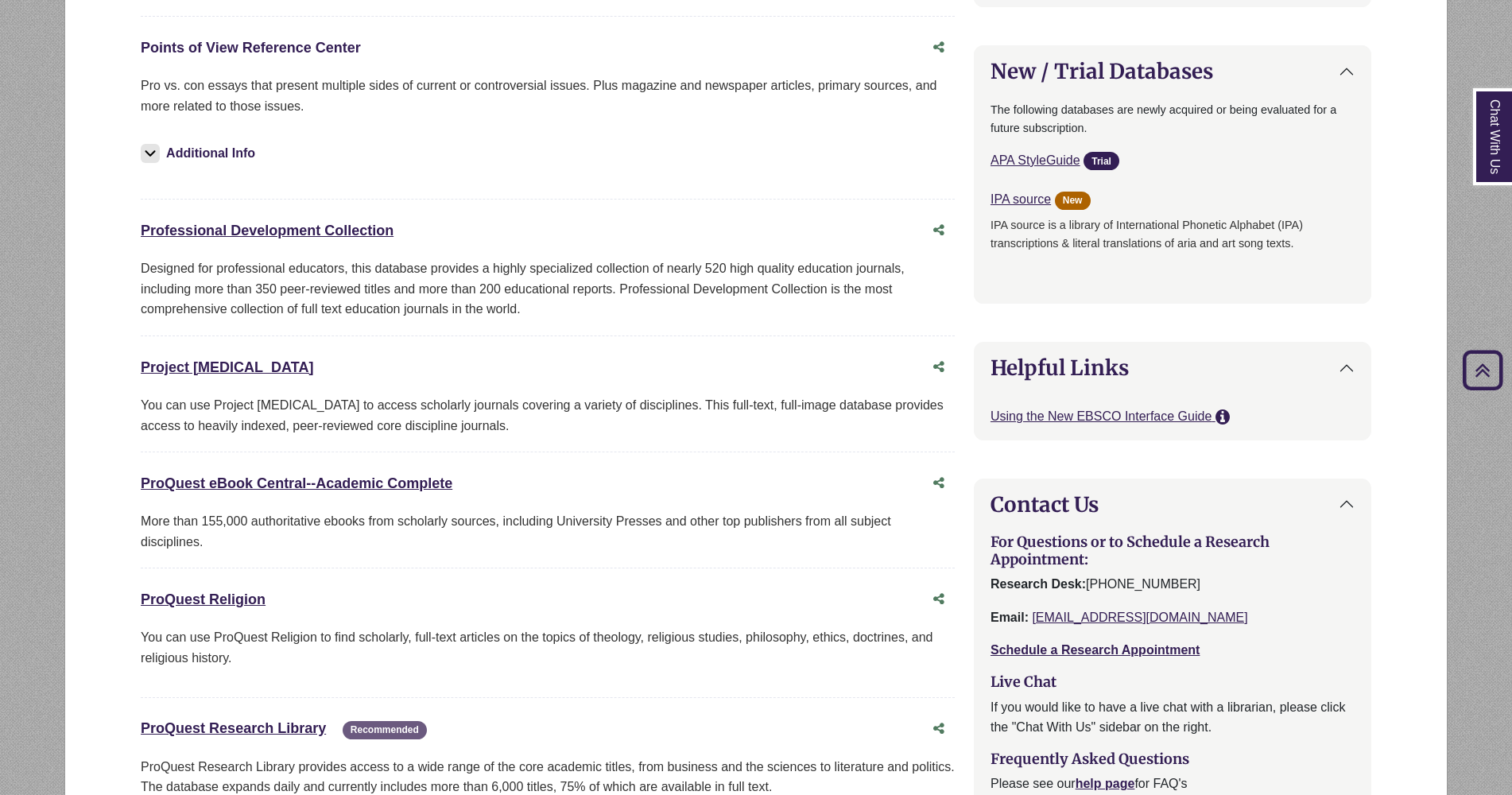
scroll to position [1131, 0]
click at [201, 591] on link "ProQuest Religion This link opens in a new window" at bounding box center [204, 598] width 125 height 16
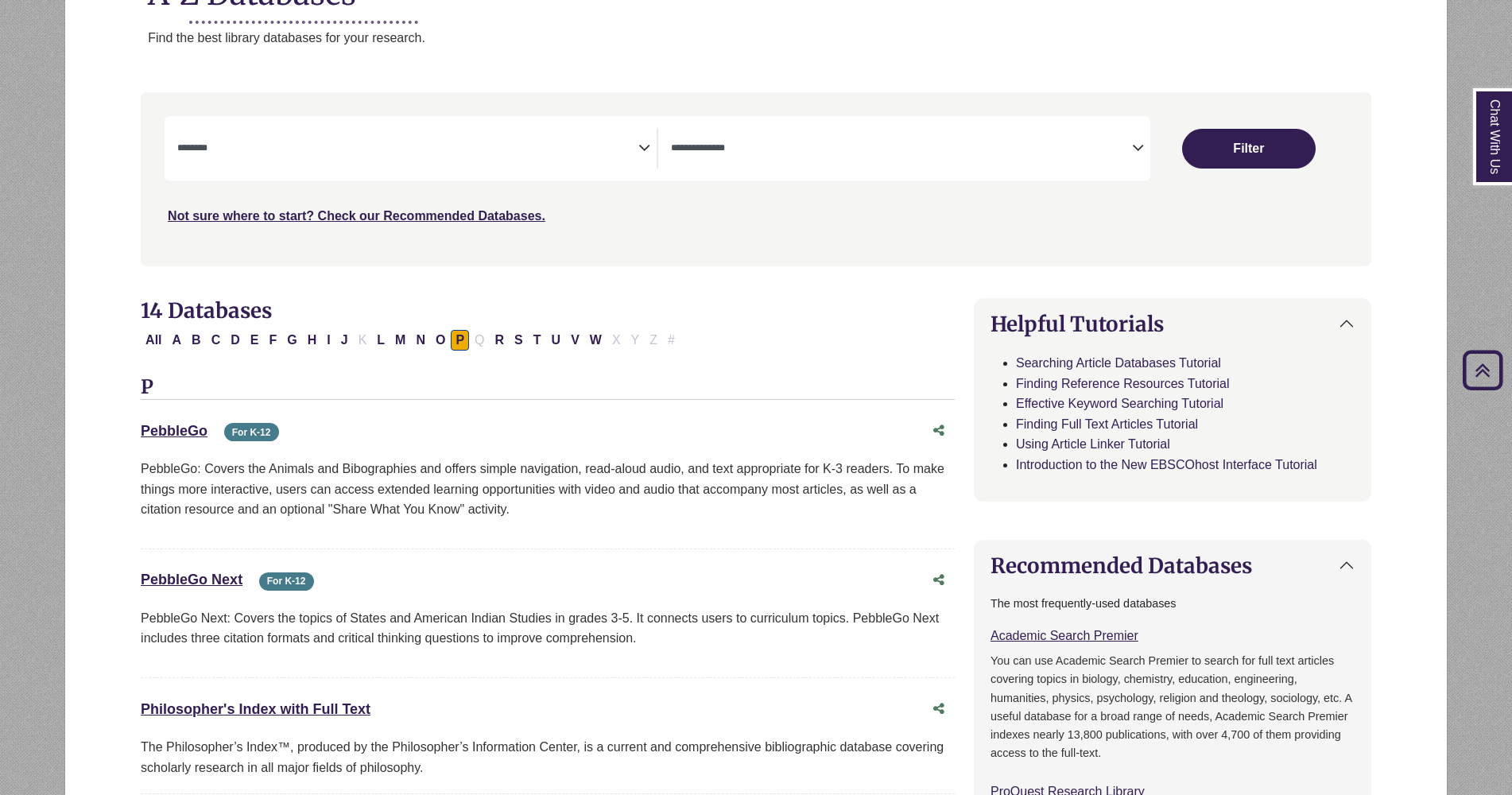
scroll to position [195, 0]
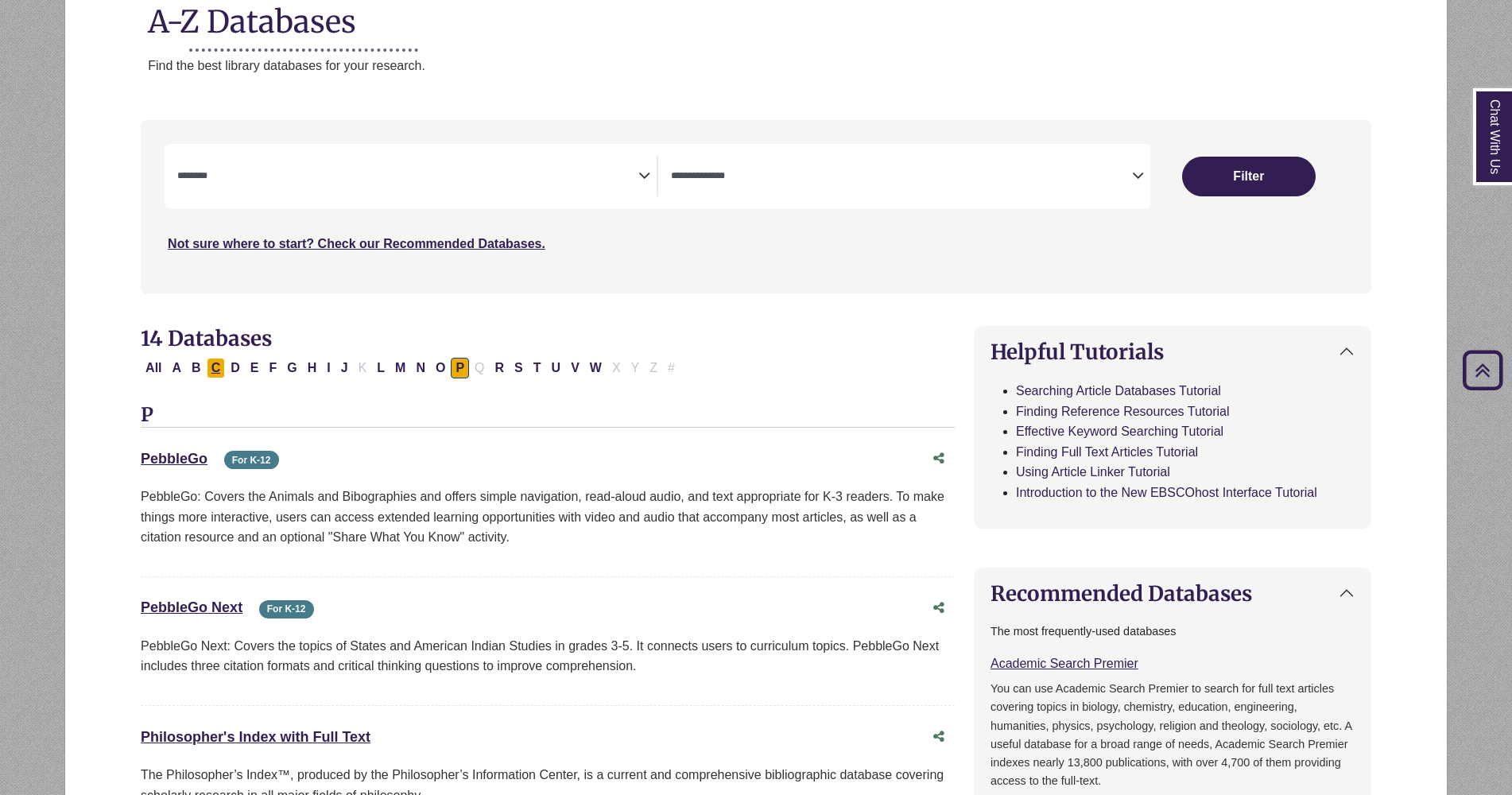
click at [215, 366] on button "C" at bounding box center [215, 368] width 19 height 20
select select "Database Subject Filter"
select select "Database Types Filter"
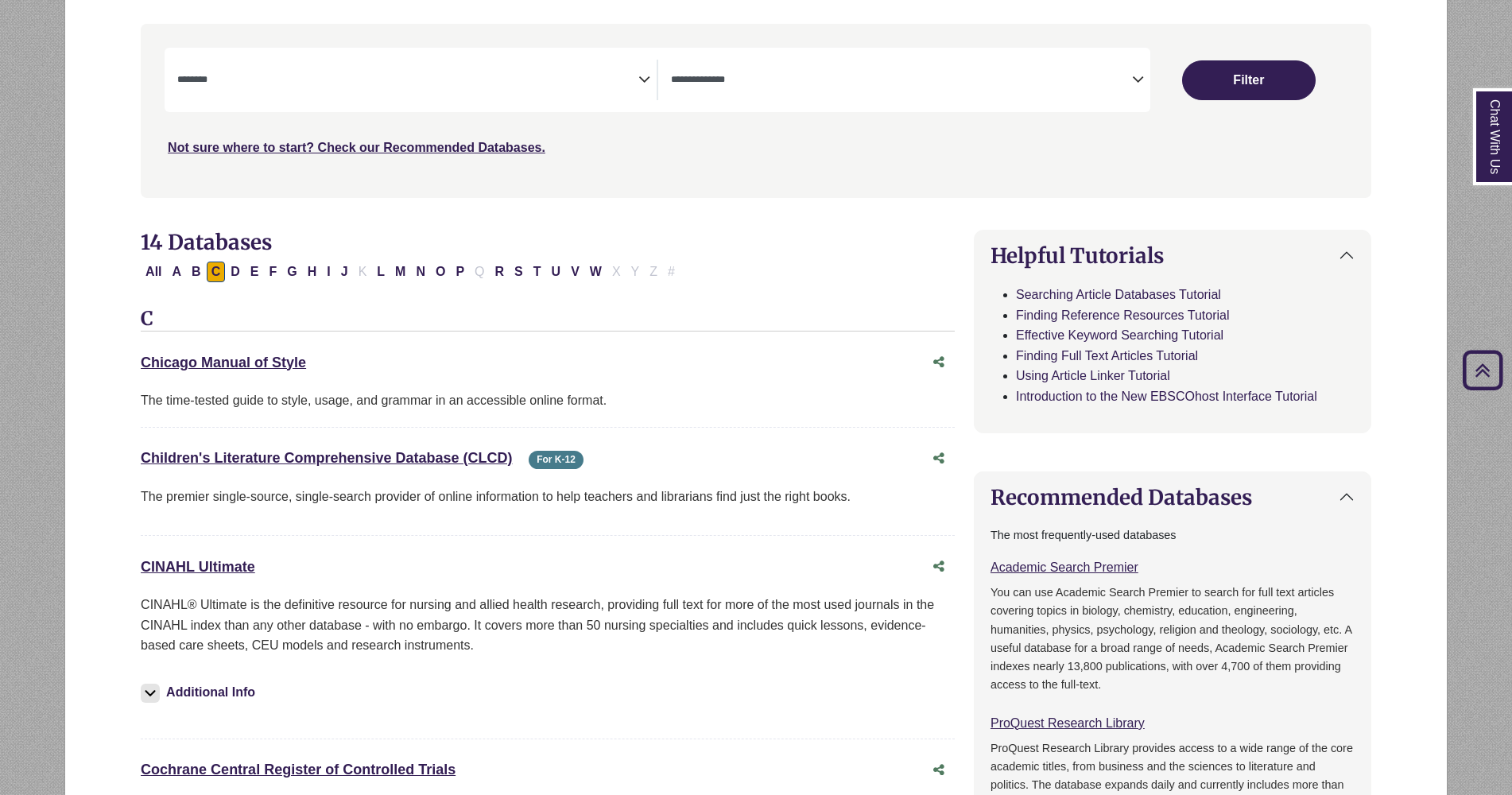
scroll to position [284, 0]
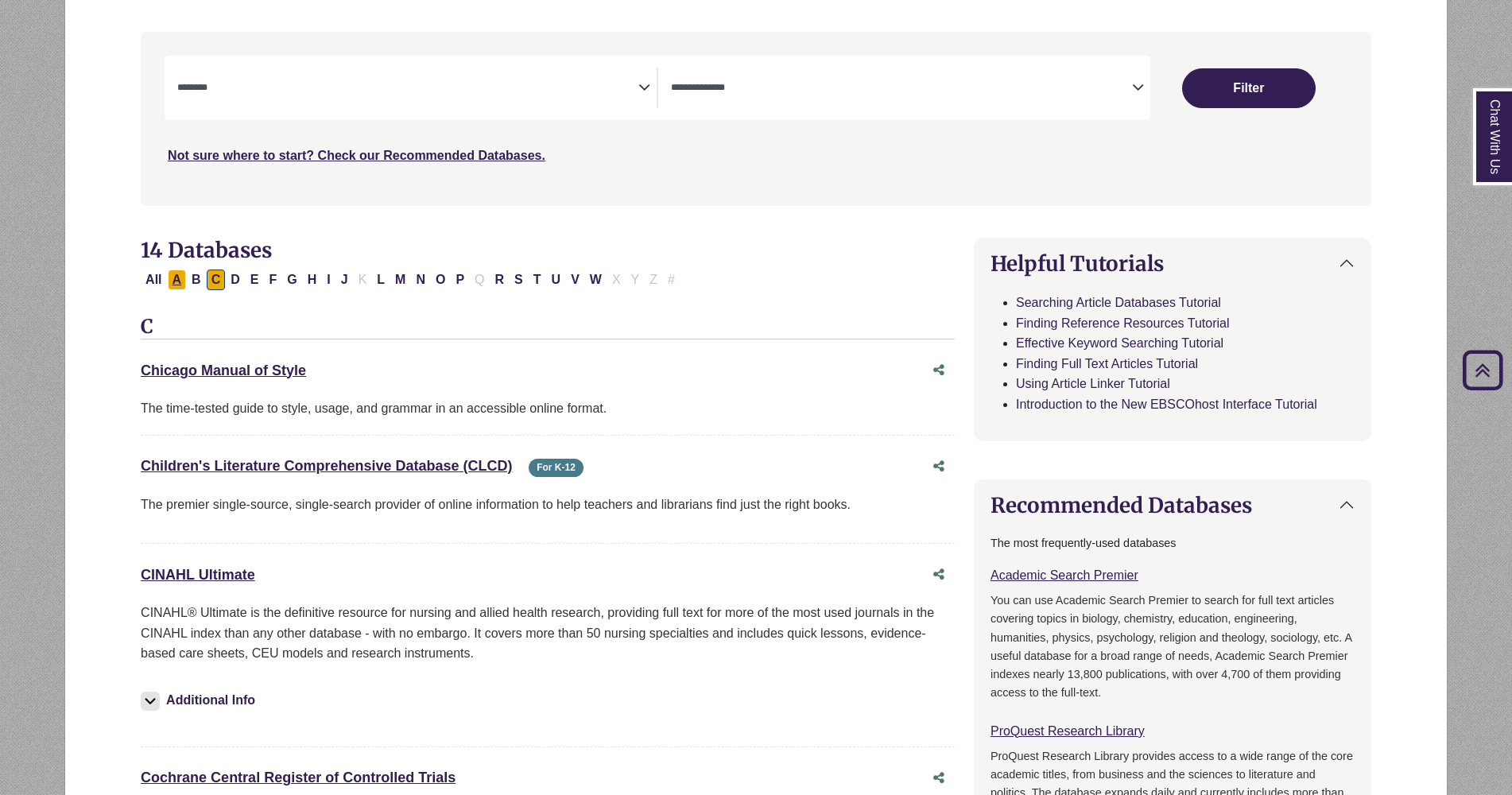
click at [182, 286] on button "A" at bounding box center [177, 280] width 19 height 20
select select "Database Subject Filter"
select select "Database Types Filter"
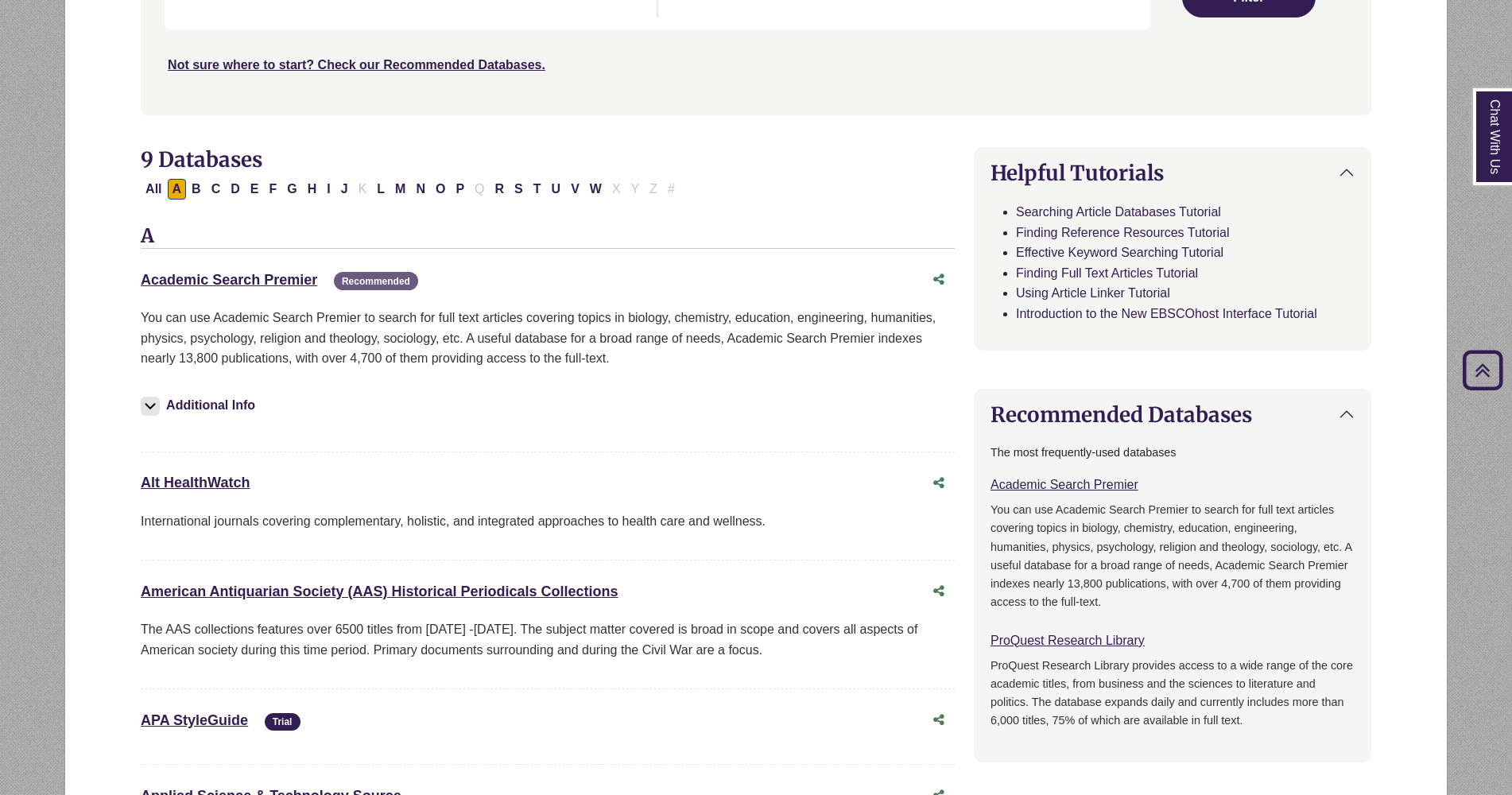
scroll to position [369, 0]
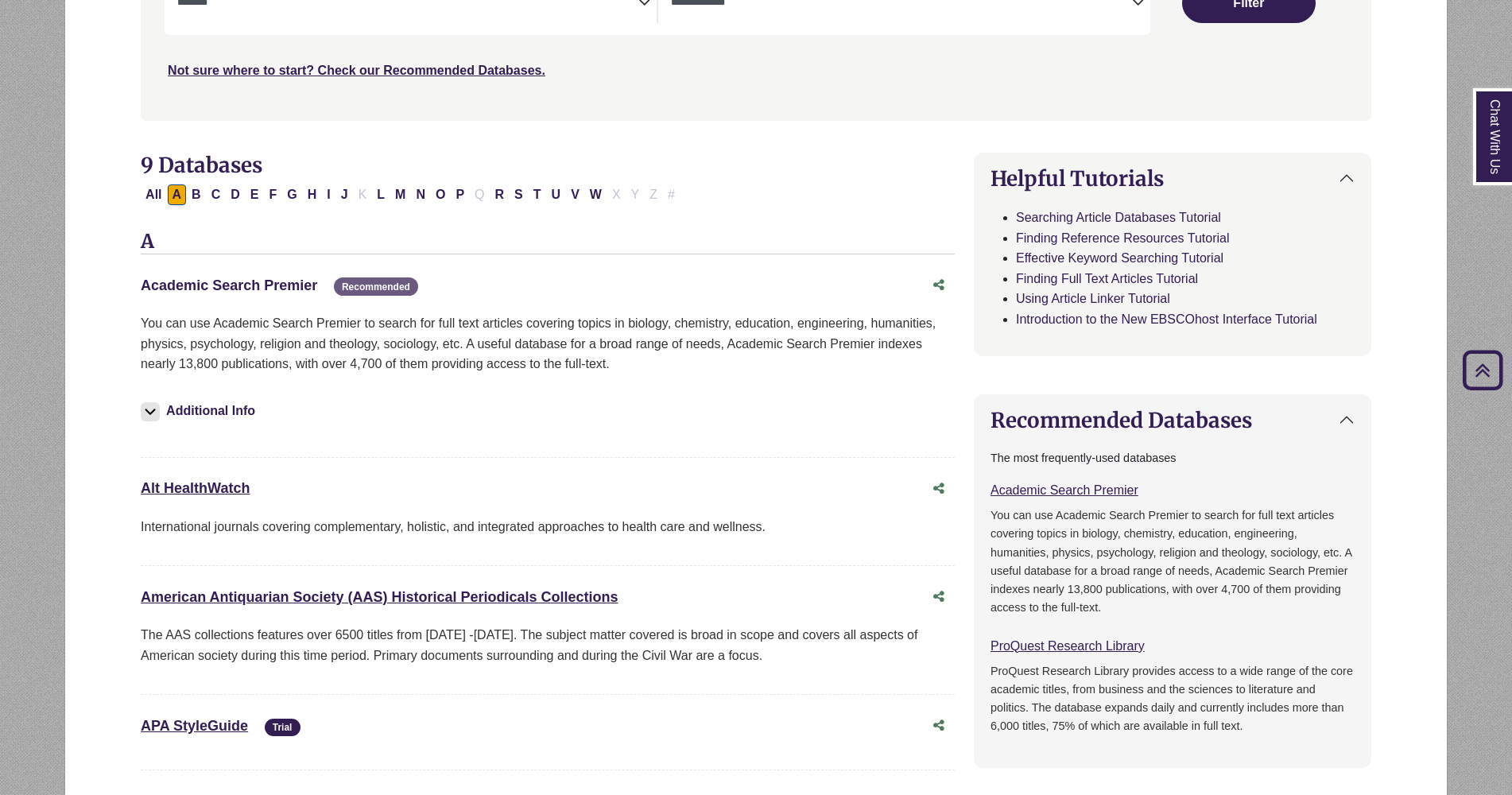
click at [226, 283] on link "Academic Search Premier This link opens in a new window" at bounding box center [229, 285] width 177 height 16
